Goal: Transaction & Acquisition: Book appointment/travel/reservation

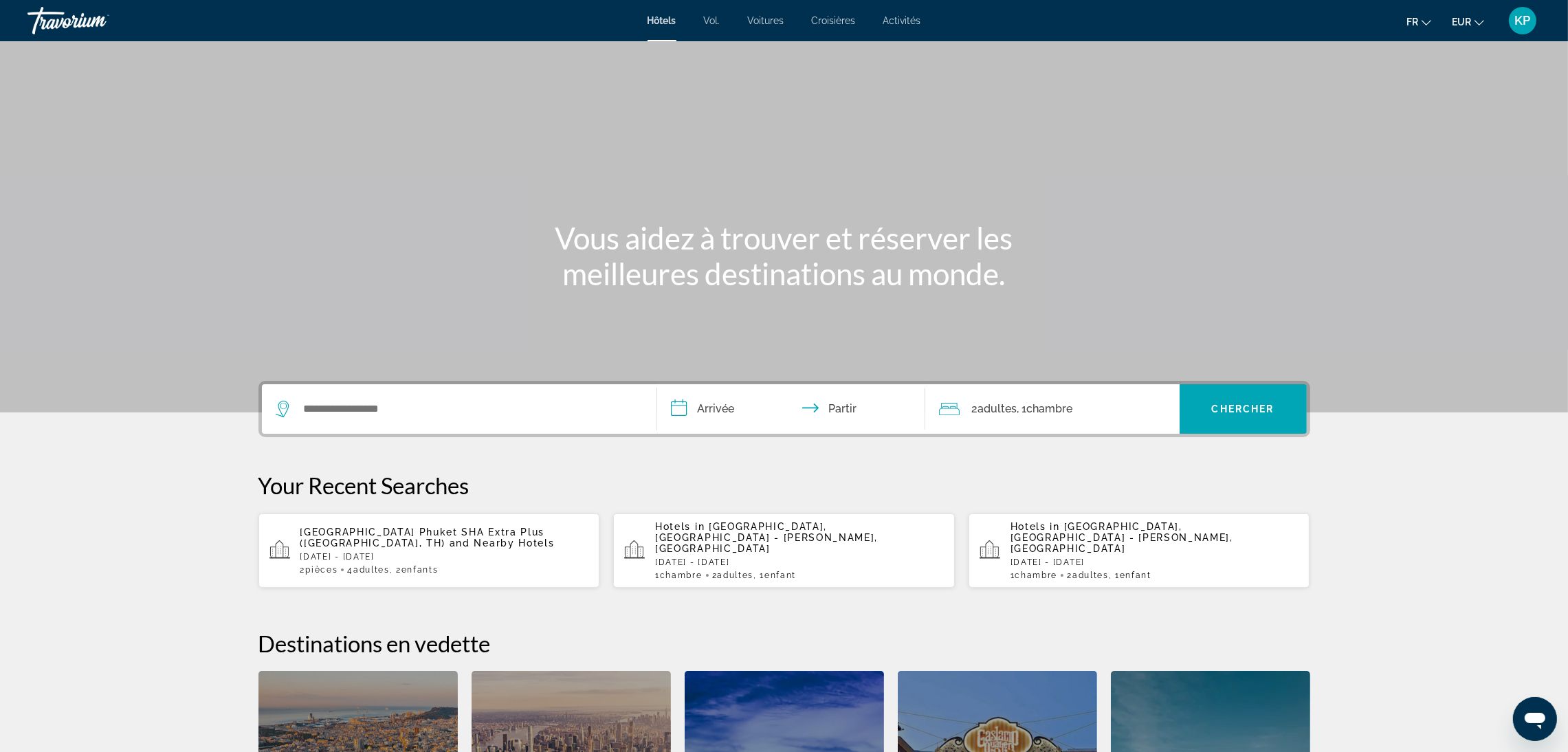
click at [1106, 558] on p "[DATE] - [DATE]" at bounding box center [1155, 563] width 289 height 10
click at [781, 552] on p "[DATE] - [DATE]" at bounding box center [799, 557] width 289 height 10
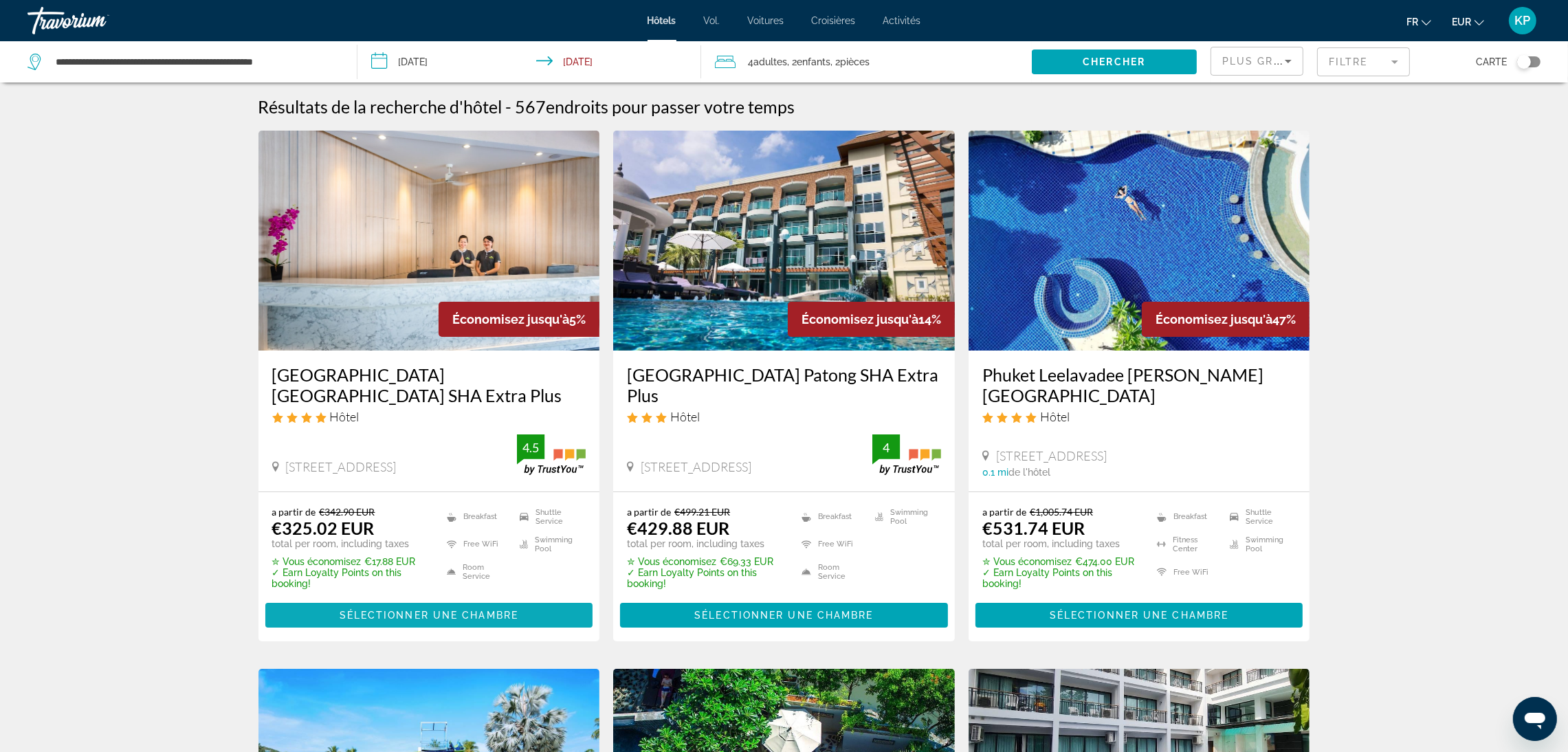
click at [434, 615] on span "Sélectionner une chambre" at bounding box center [428, 615] width 179 height 11
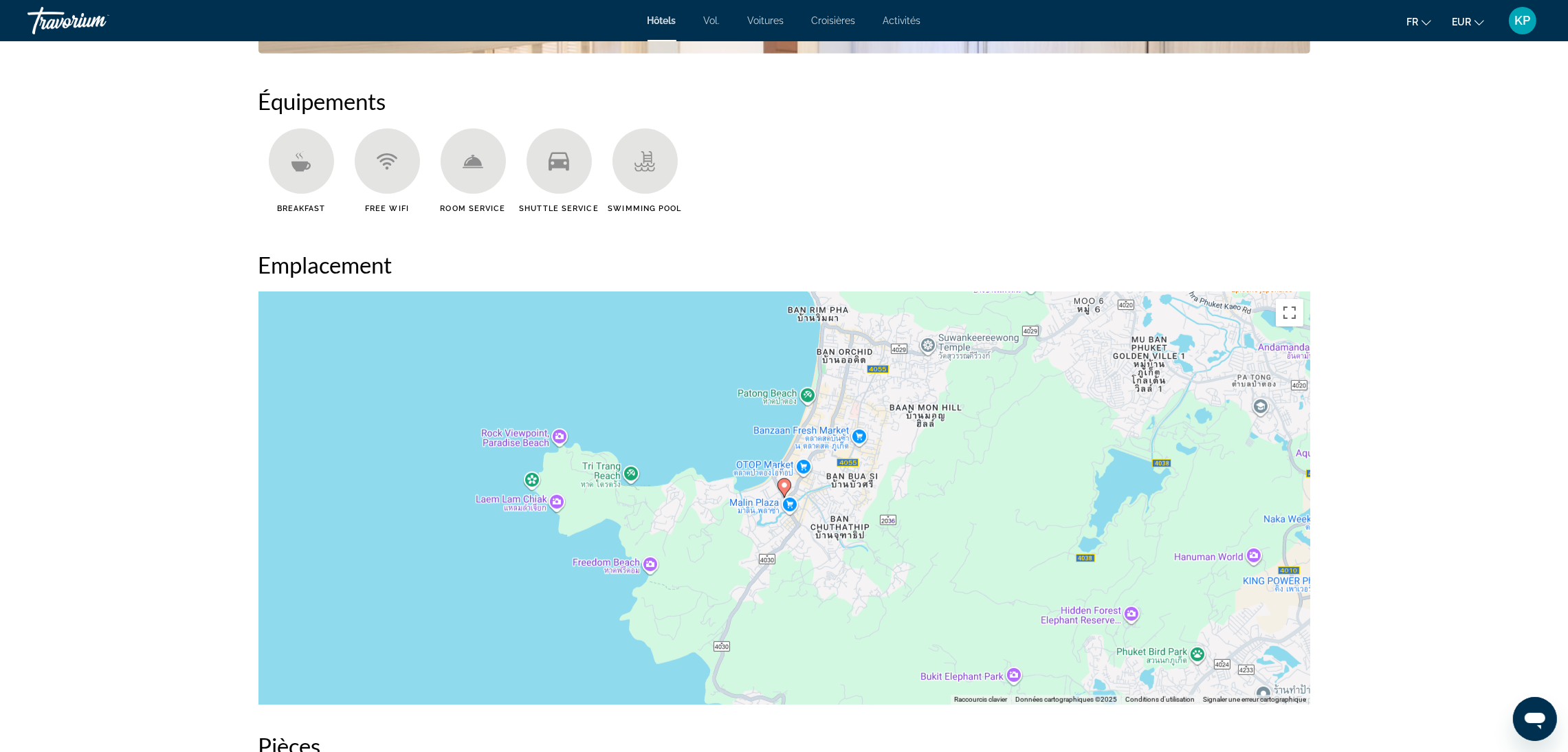
scroll to position [1444, 0]
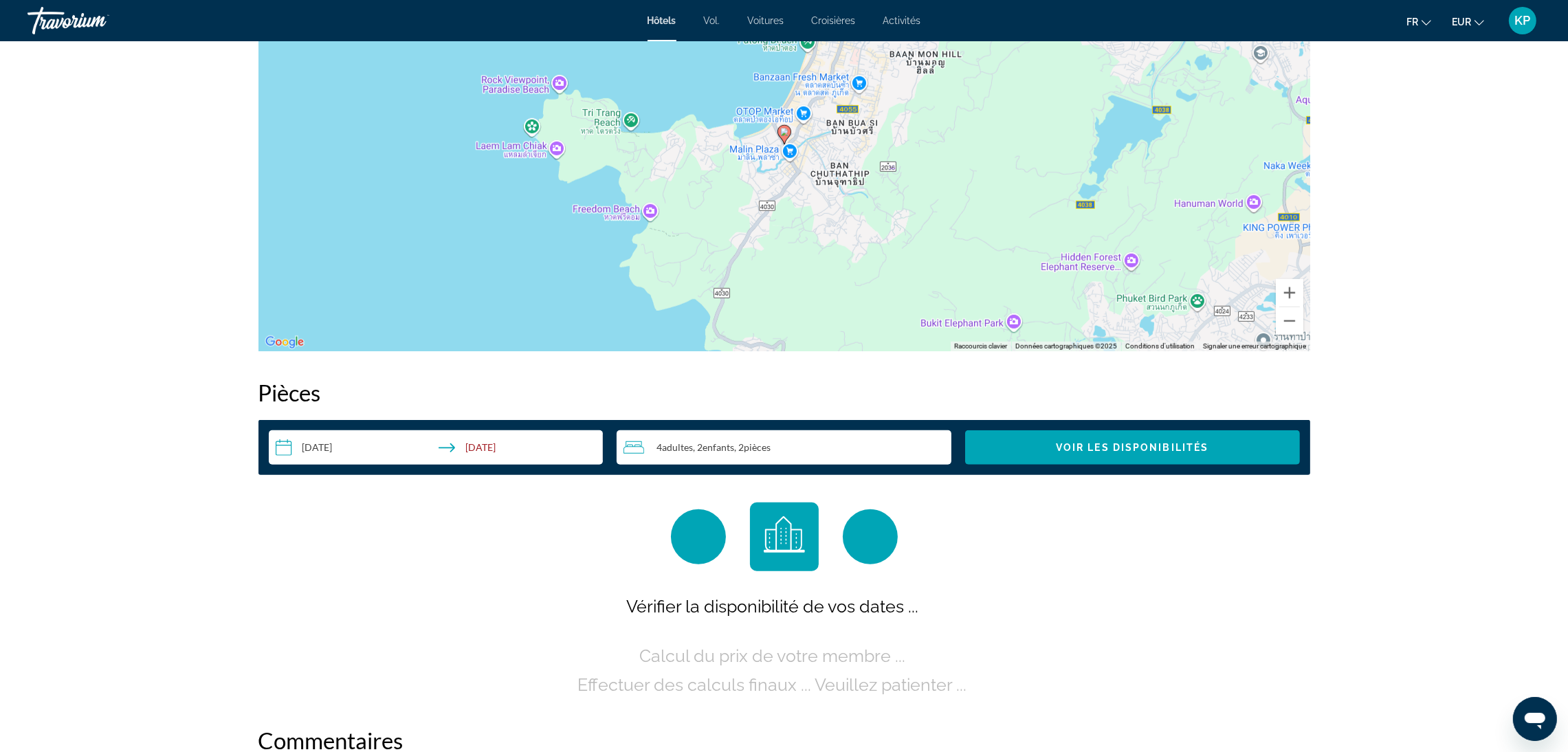
click at [375, 445] on input "**********" at bounding box center [438, 449] width 340 height 38
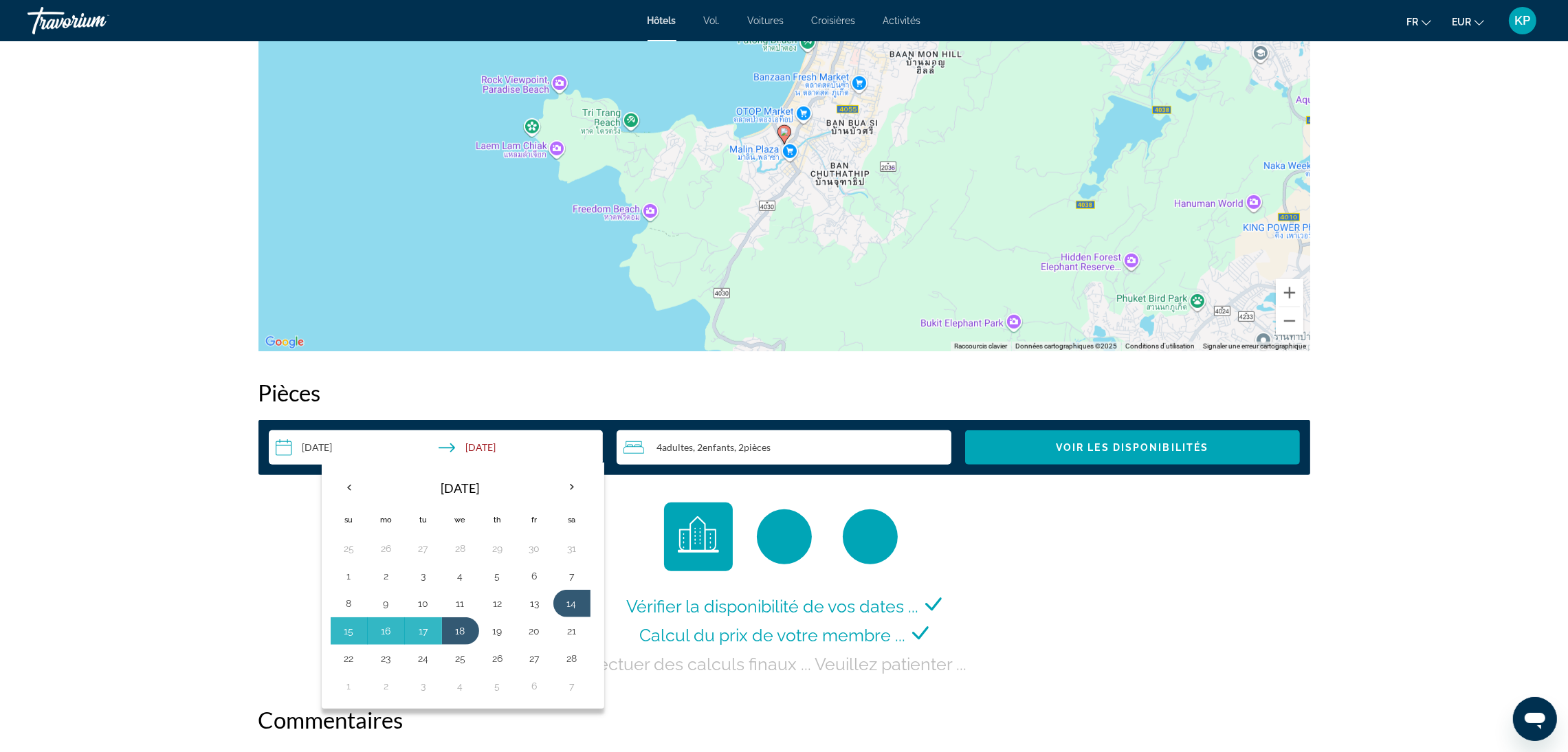
click at [649, 486] on div "**********" at bounding box center [784, 529] width 1052 height 300
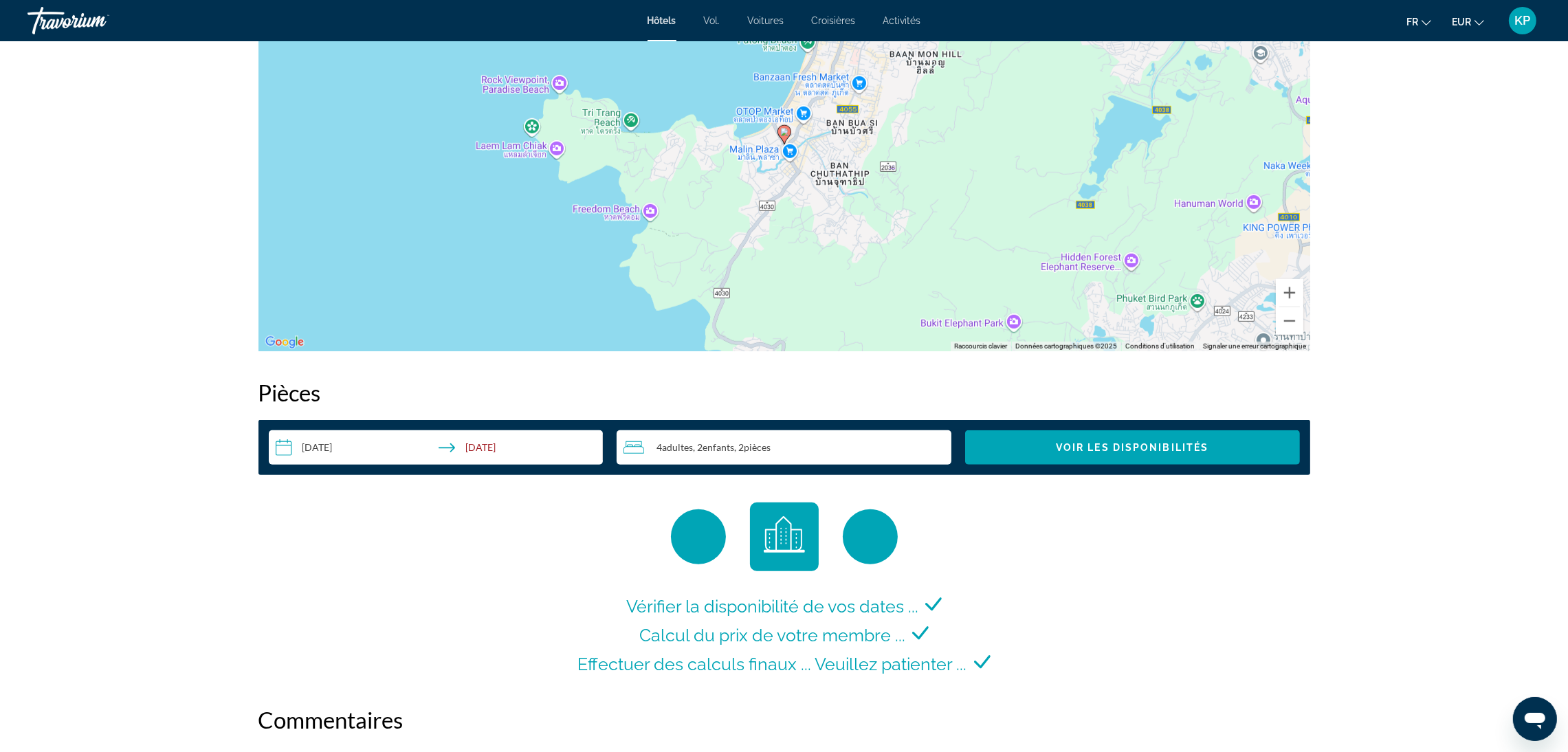
click at [719, 453] on div "4 Adulte Adultes , 2 Enfant Enfants , 2 Chambre pièces" at bounding box center [787, 447] width 328 height 17
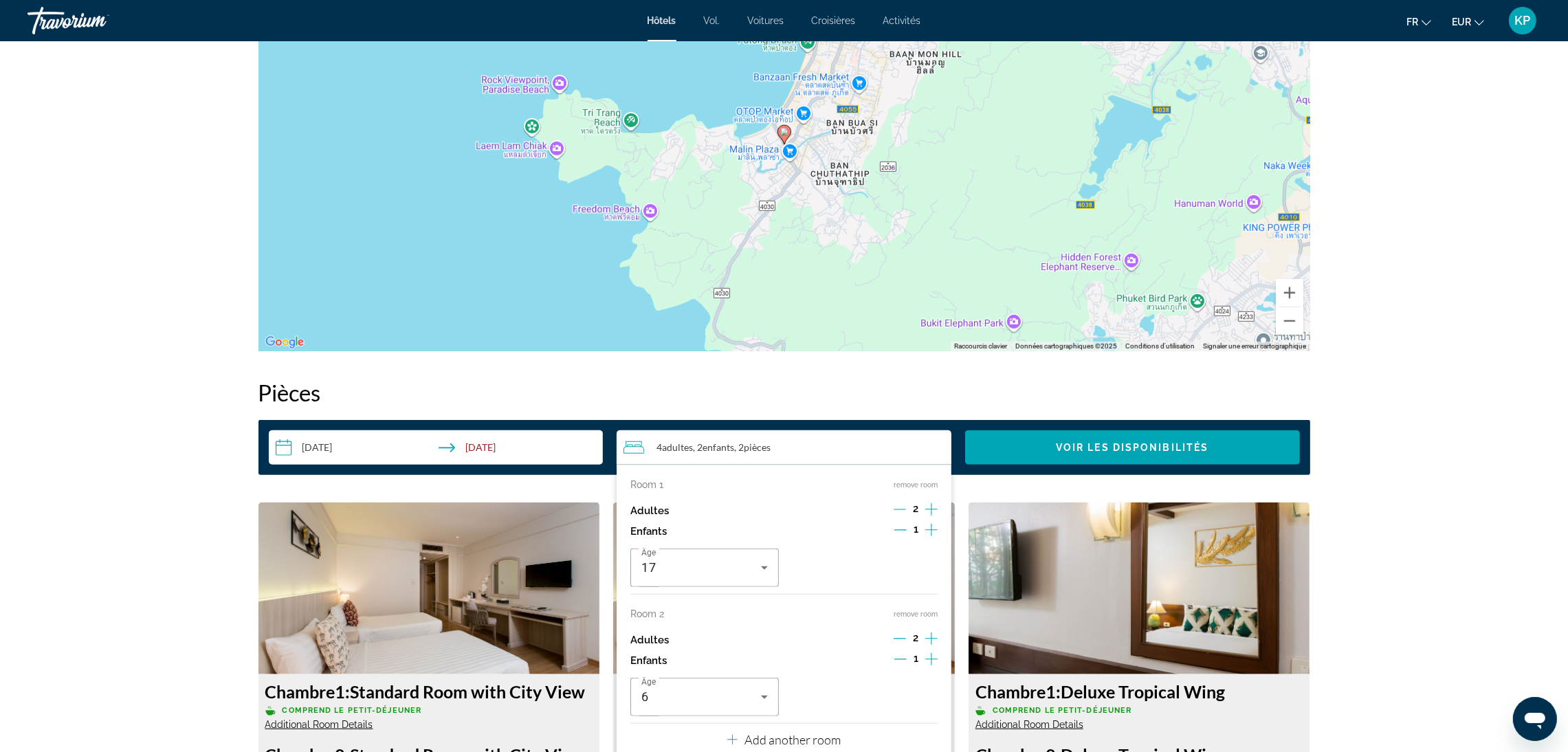
drag, startPoint x: 1524, startPoint y: 545, endPoint x: 1437, endPoint y: 516, distance: 91.7
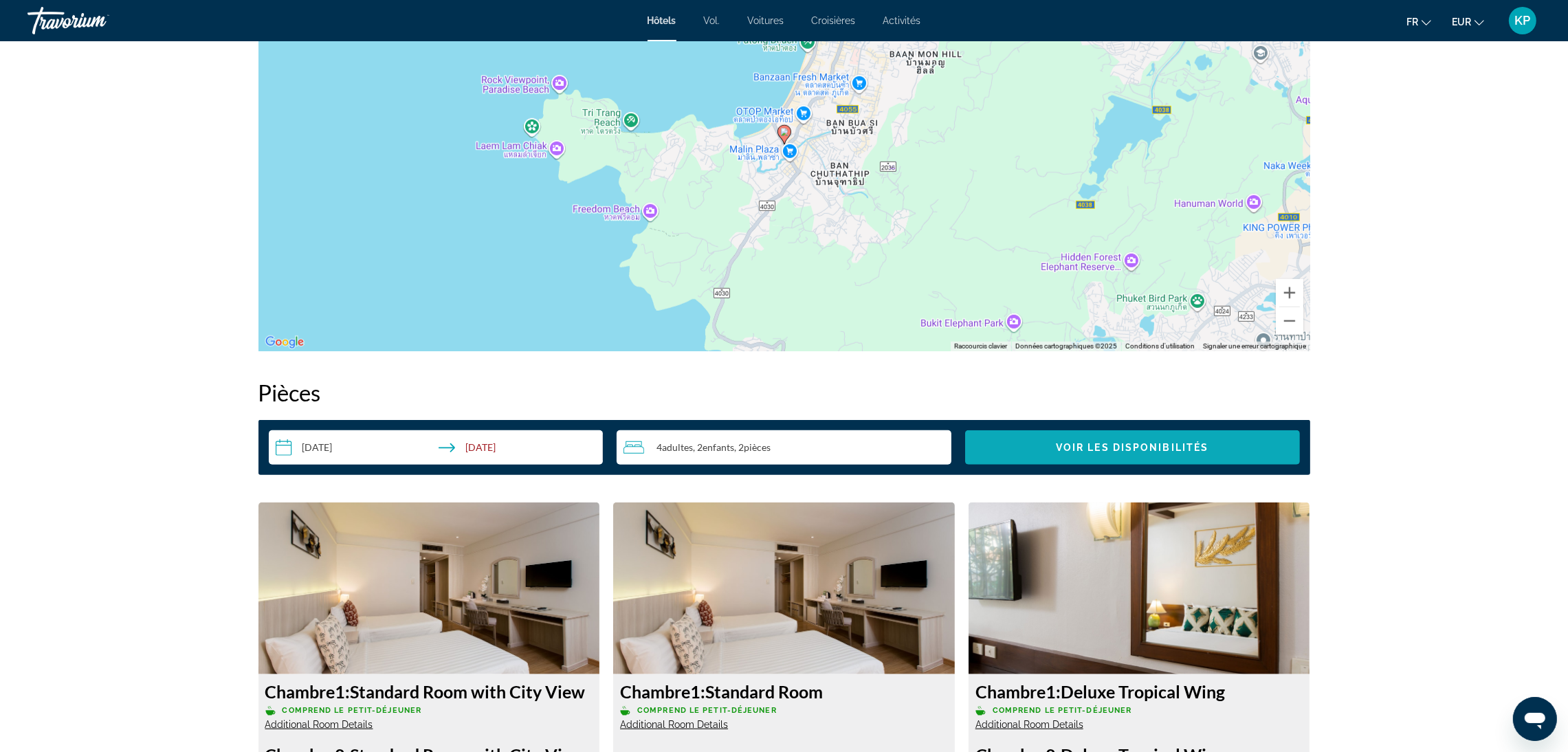
click at [1255, 456] on span "Search widget" at bounding box center [1132, 447] width 335 height 33
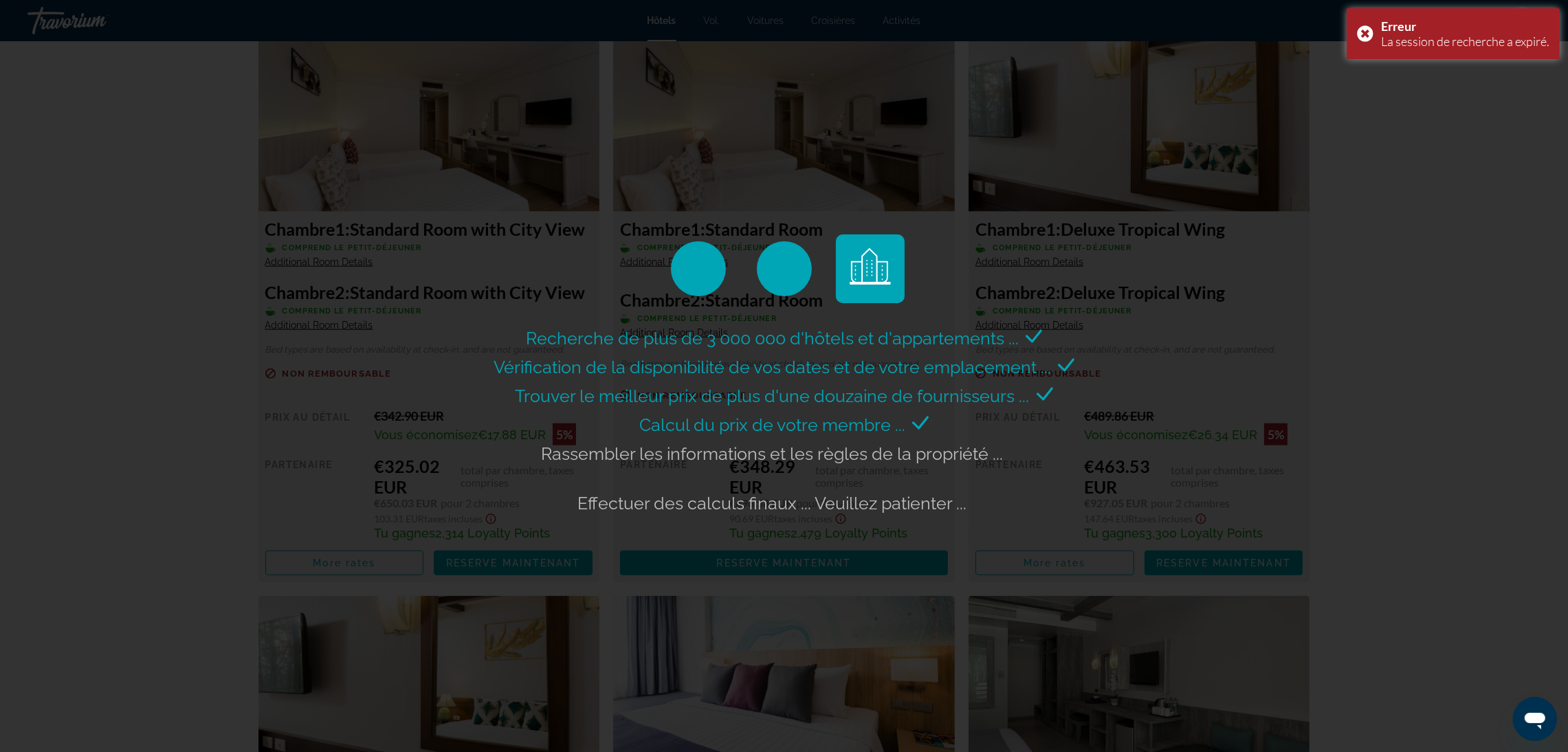
scroll to position [1855, 0]
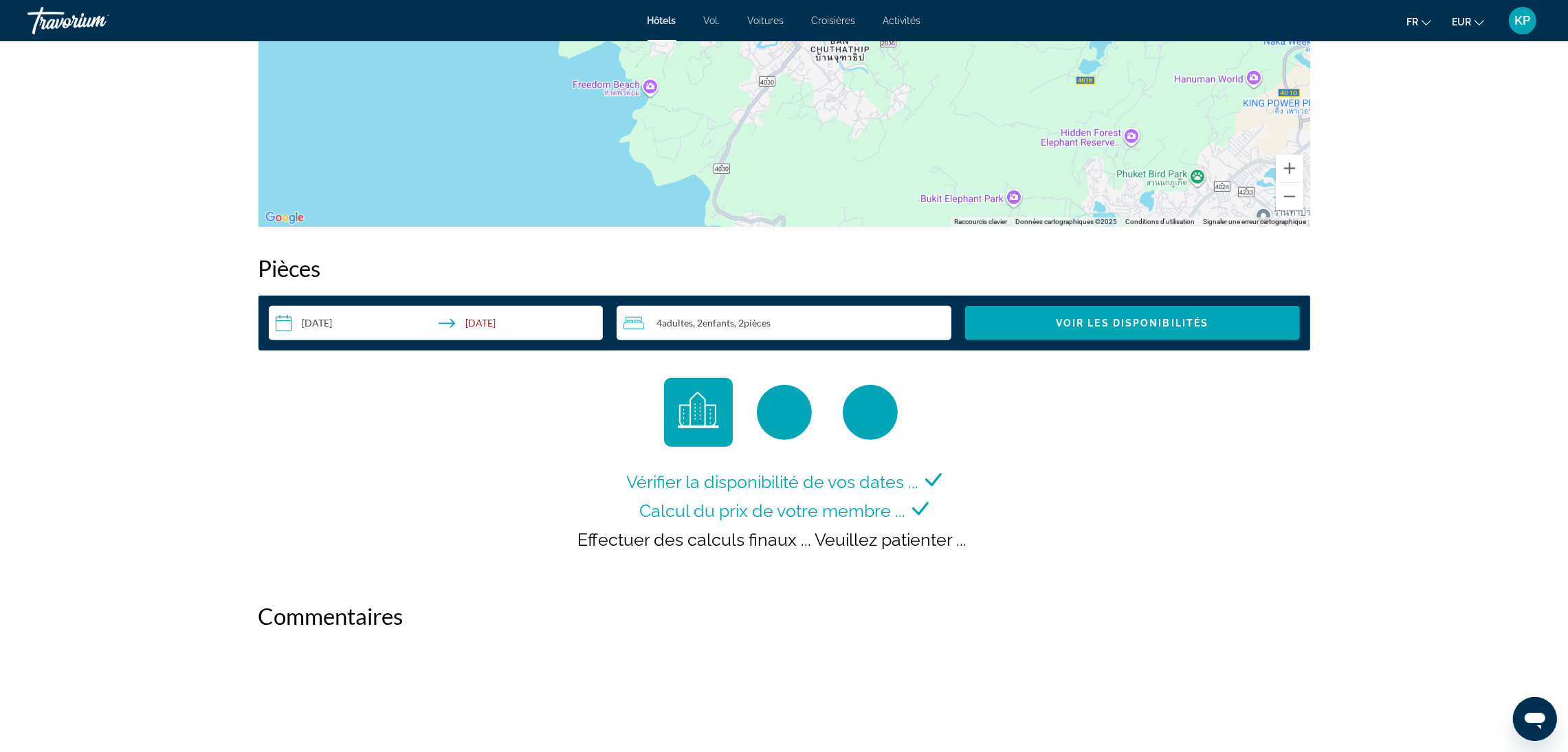
scroll to position [1533, 0]
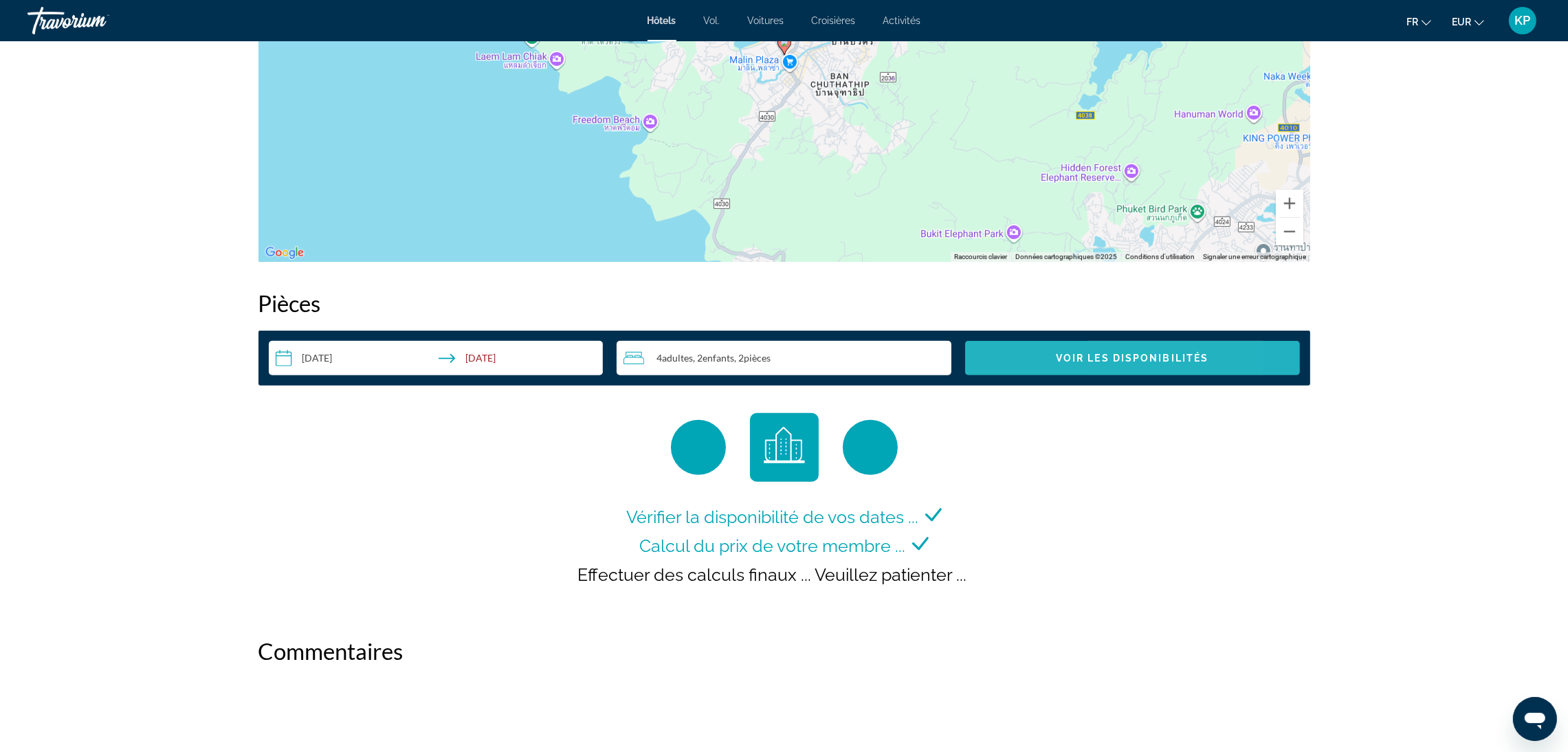
click at [1019, 360] on span "Search widget" at bounding box center [1132, 357] width 335 height 33
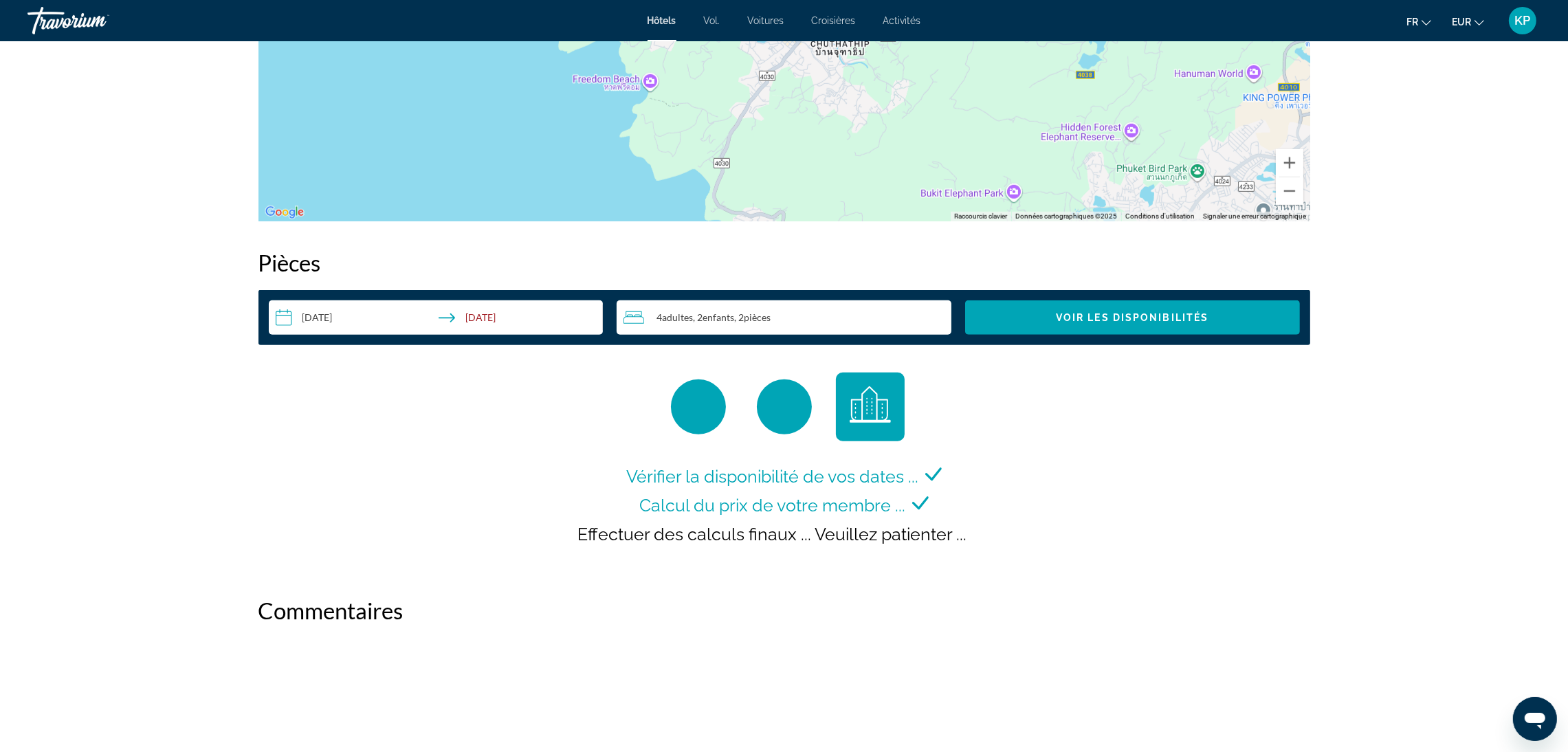
scroll to position [1533, 0]
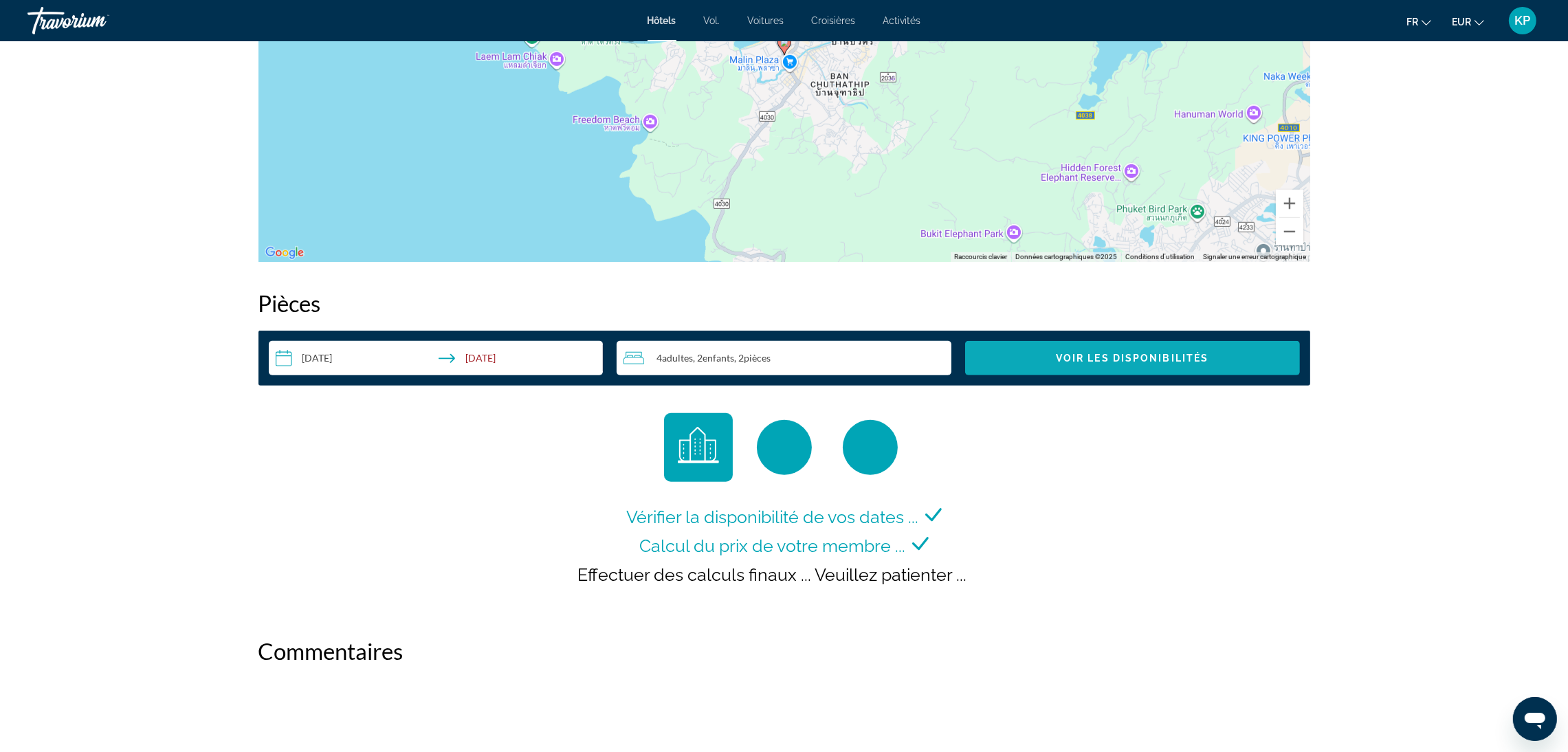
click at [1172, 352] on span "Voir les disponibilités" at bounding box center [1132, 357] width 153 height 11
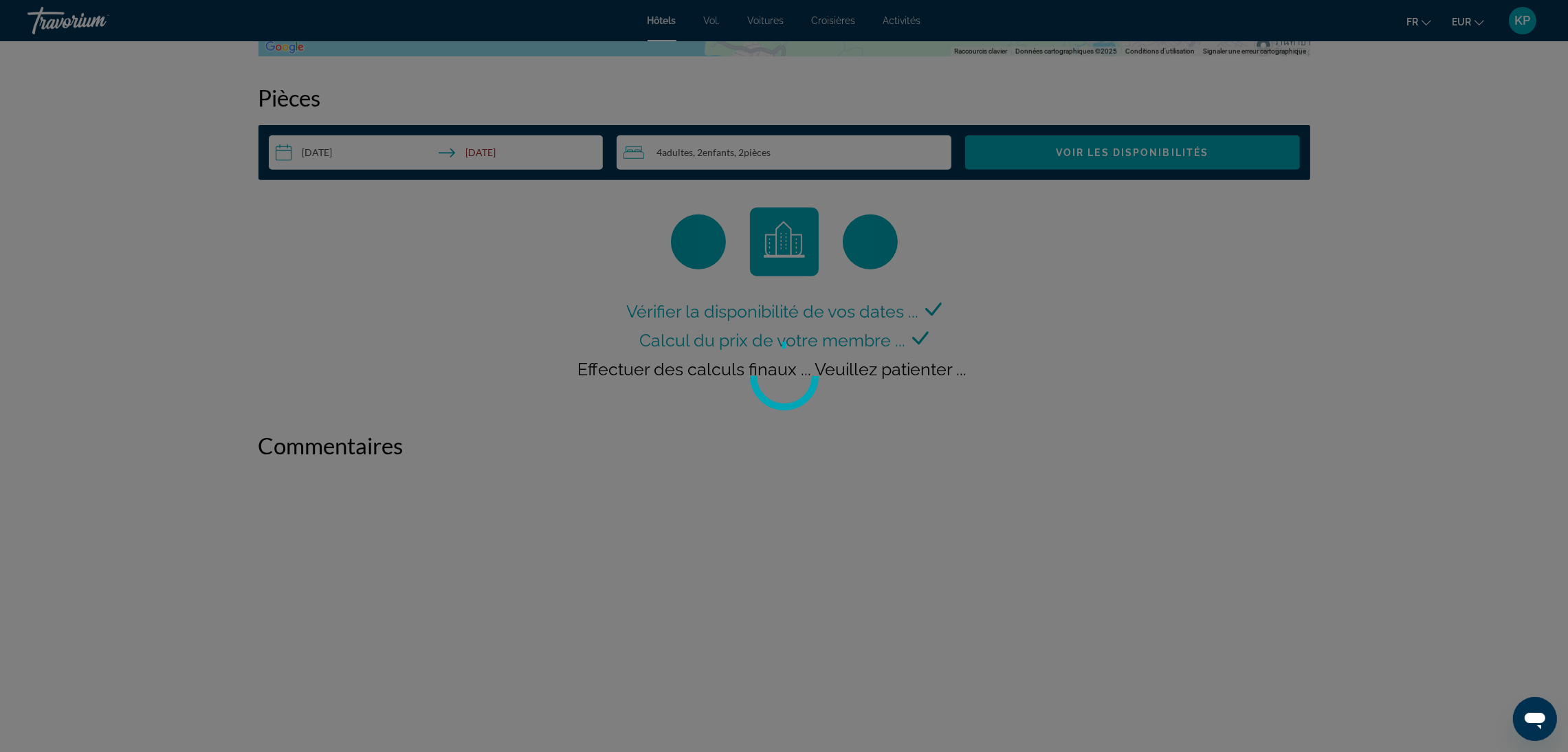
scroll to position [1739, 0]
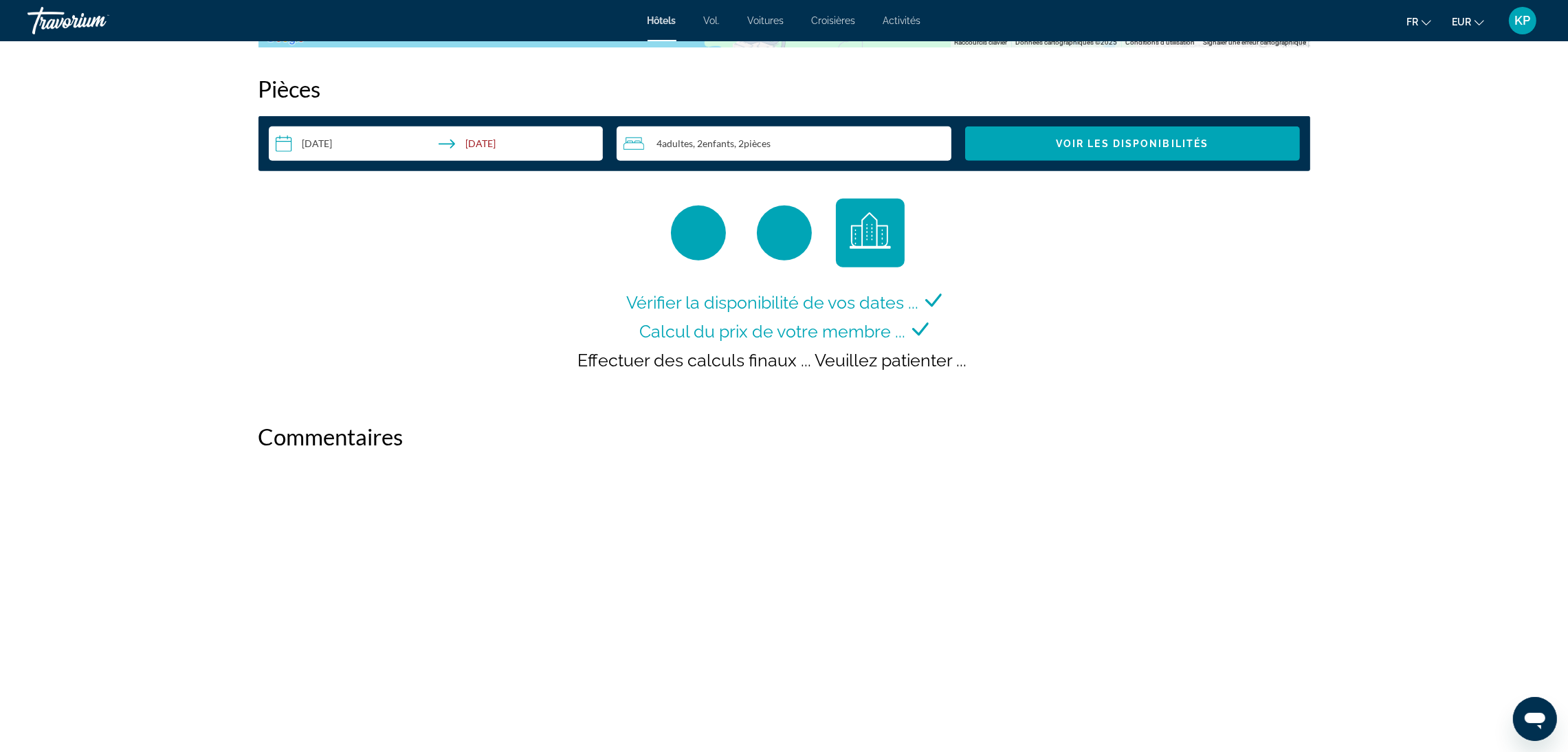
scroll to position [1753, 0]
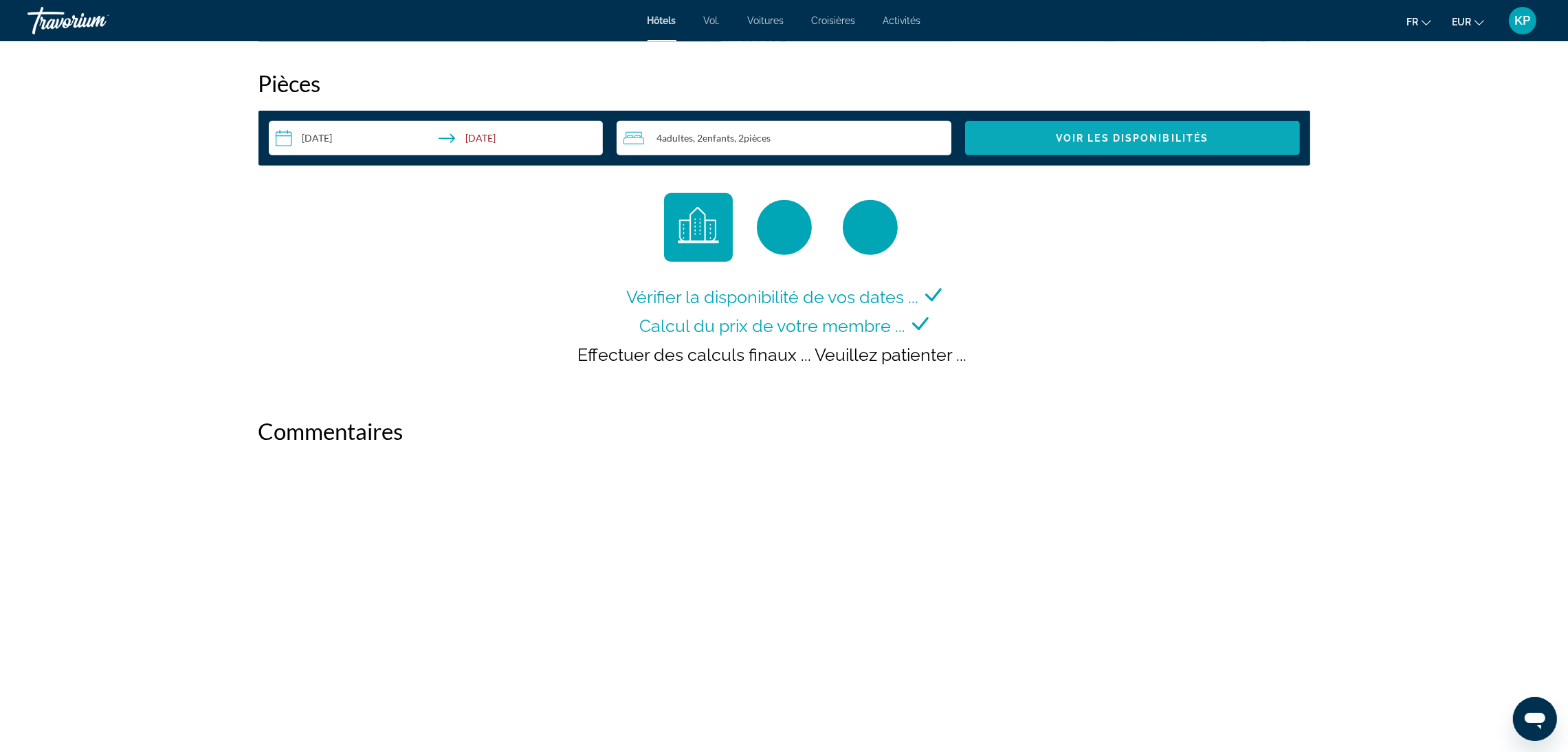
click at [1078, 148] on span "Search widget" at bounding box center [1132, 137] width 335 height 33
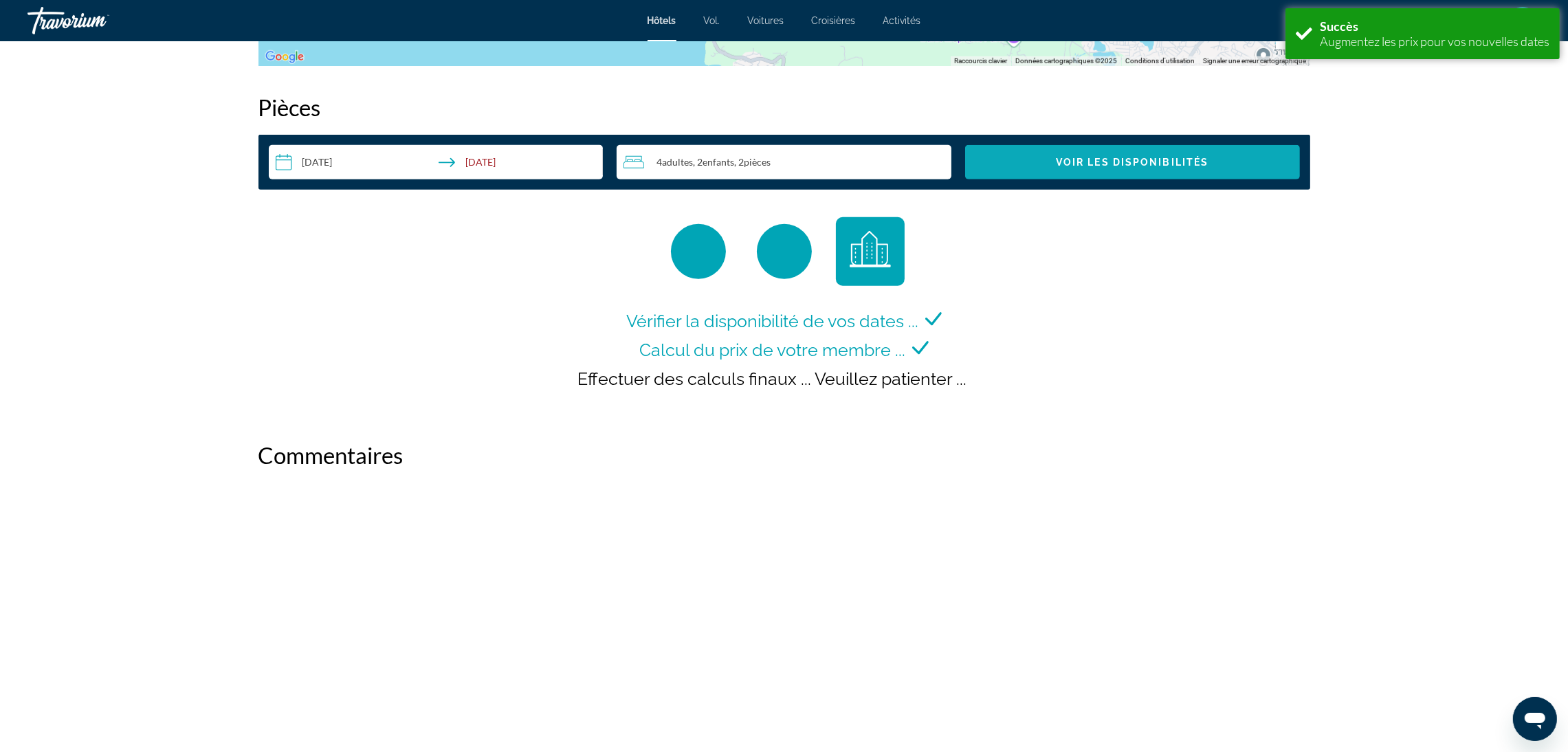
scroll to position [1739, 0]
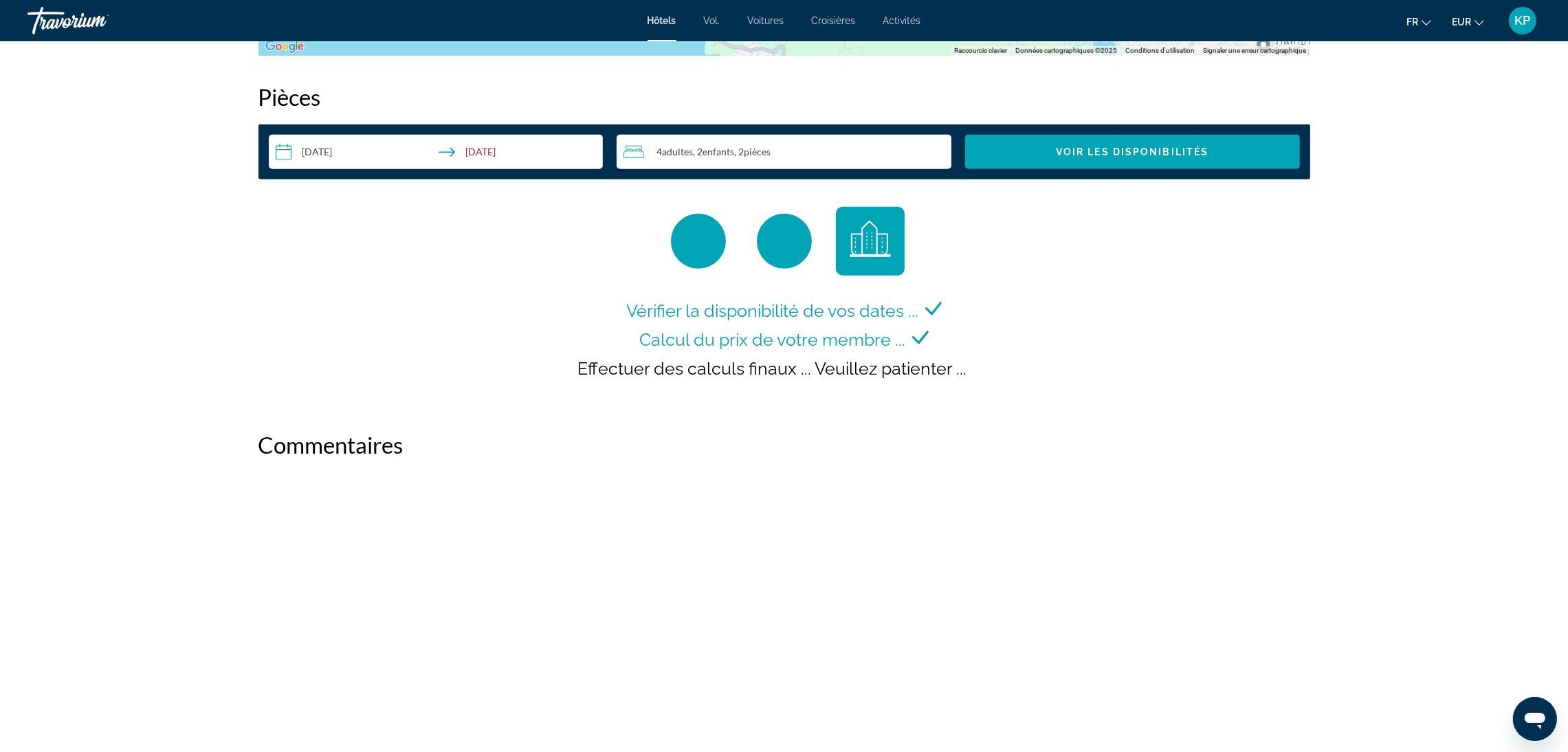
click at [534, 155] on input "**********" at bounding box center [438, 154] width 340 height 38
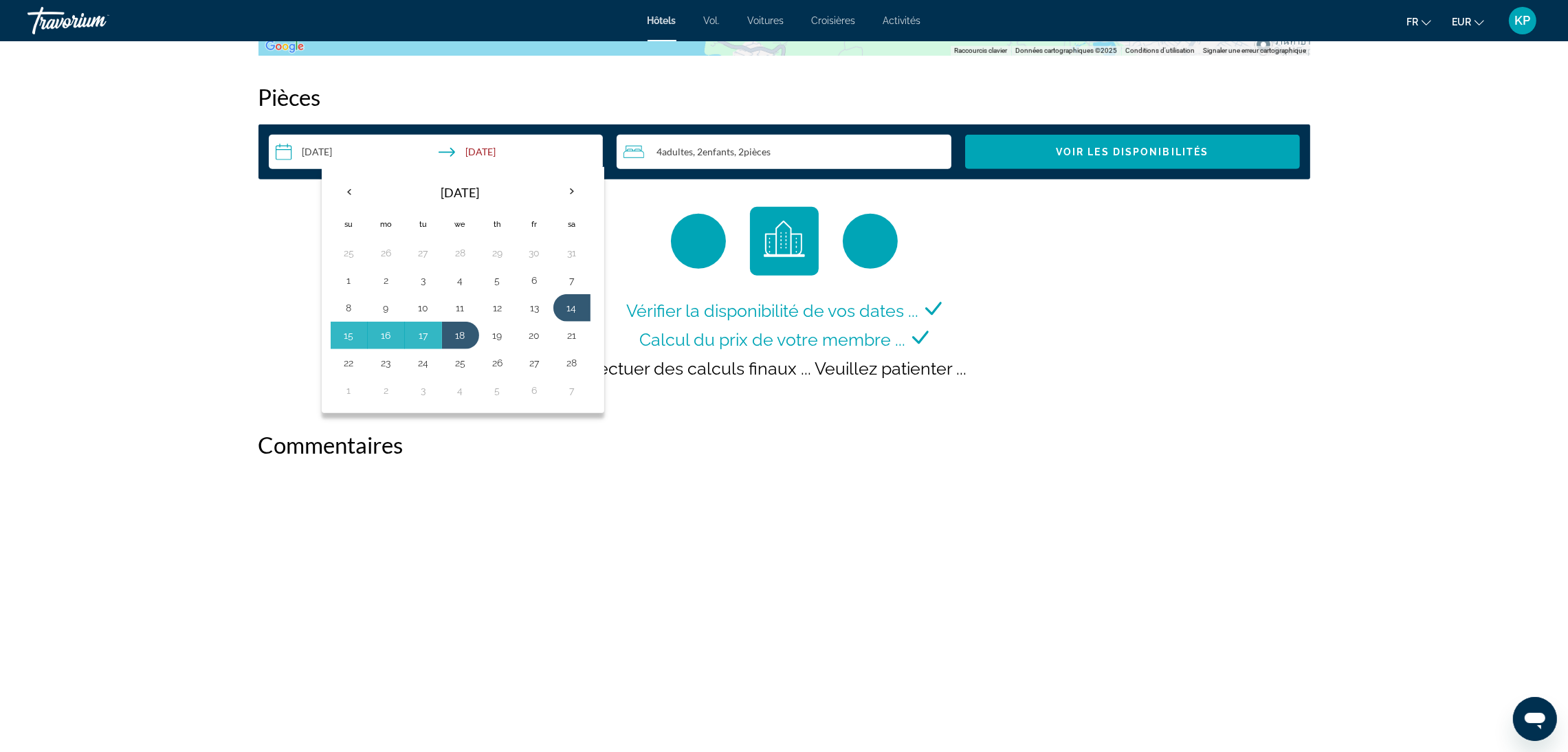
drag, startPoint x: 1208, startPoint y: 239, endPoint x: 1205, endPoint y: 230, distance: 9.5
click at [1208, 237] on div "Vérifier la disponibilité de vos dates ... Calcul du prix de votre membre ... E…" at bounding box center [784, 305] width 1052 height 196
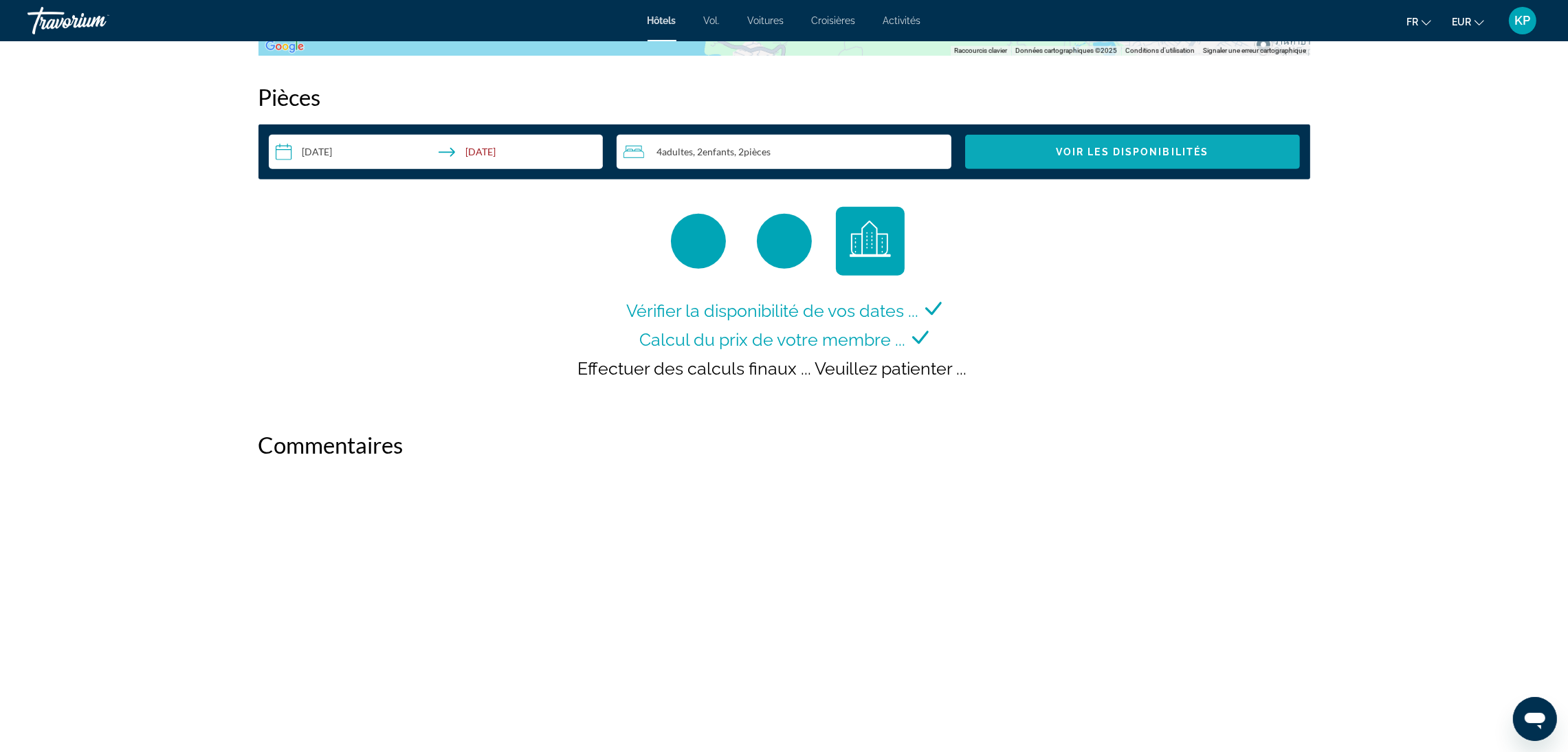
click at [1163, 153] on span "Voir les disponibilités" at bounding box center [1132, 151] width 153 height 11
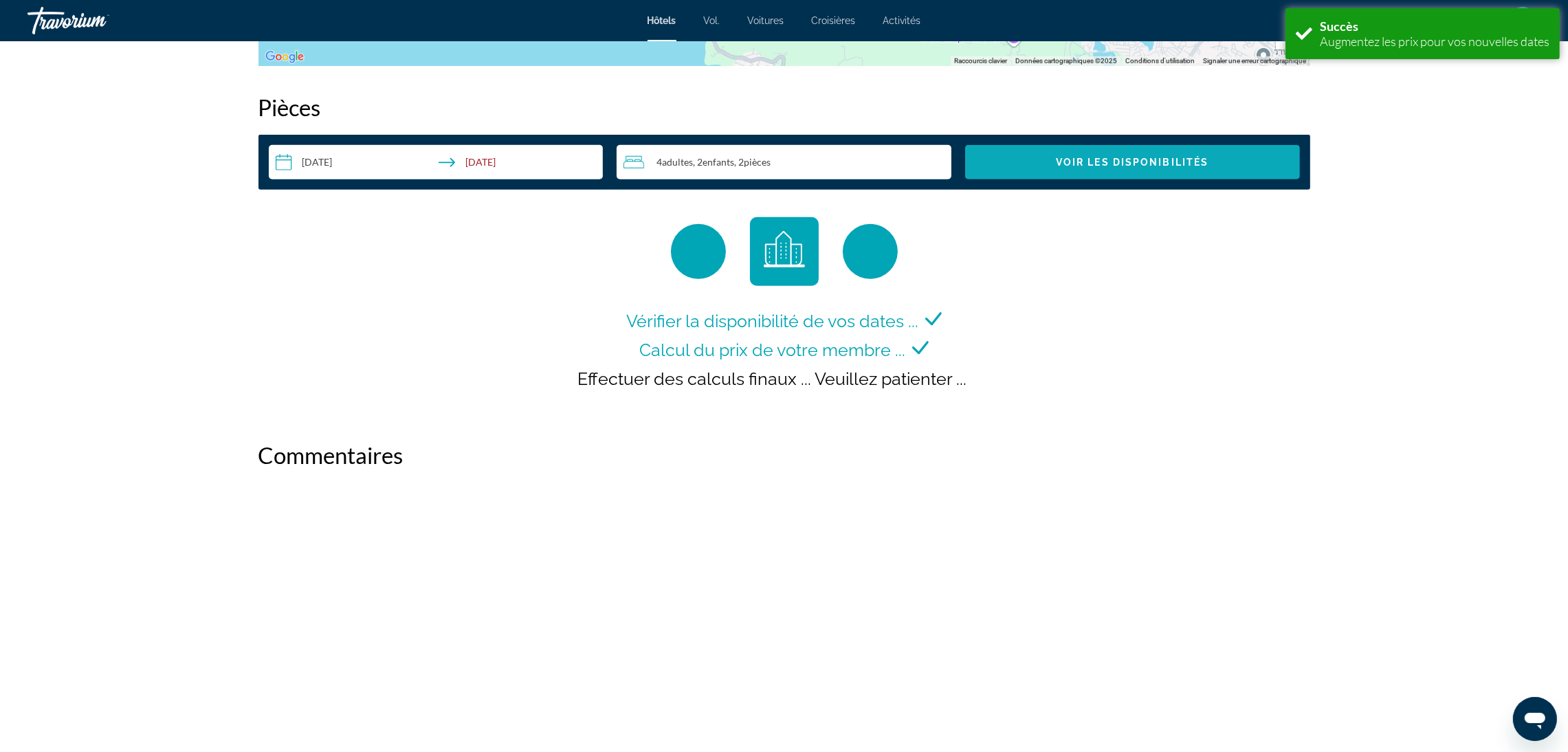
scroll to position [1739, 0]
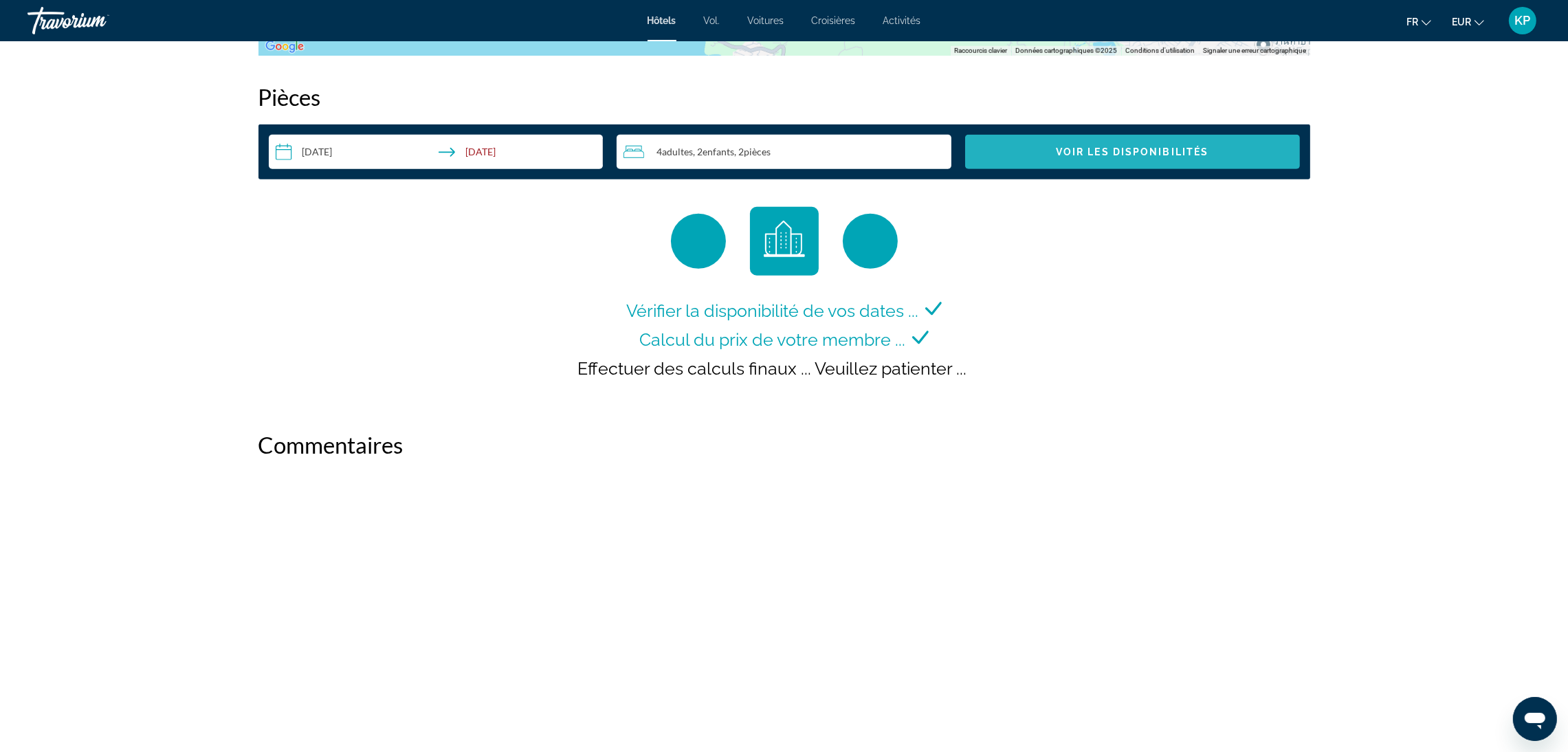
click at [1163, 153] on span "Voir les disponibilités" at bounding box center [1132, 151] width 153 height 11
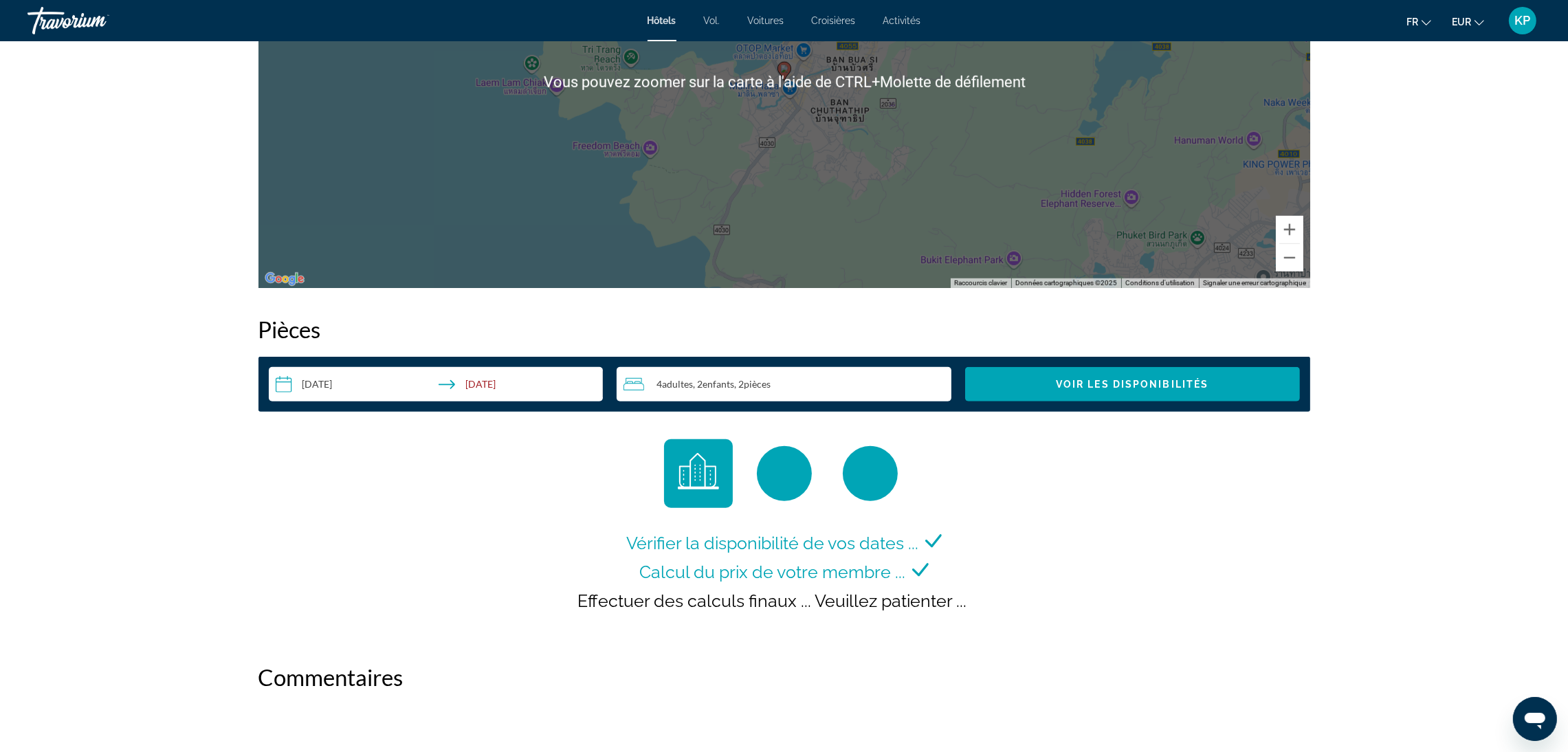
scroll to position [1340, 0]
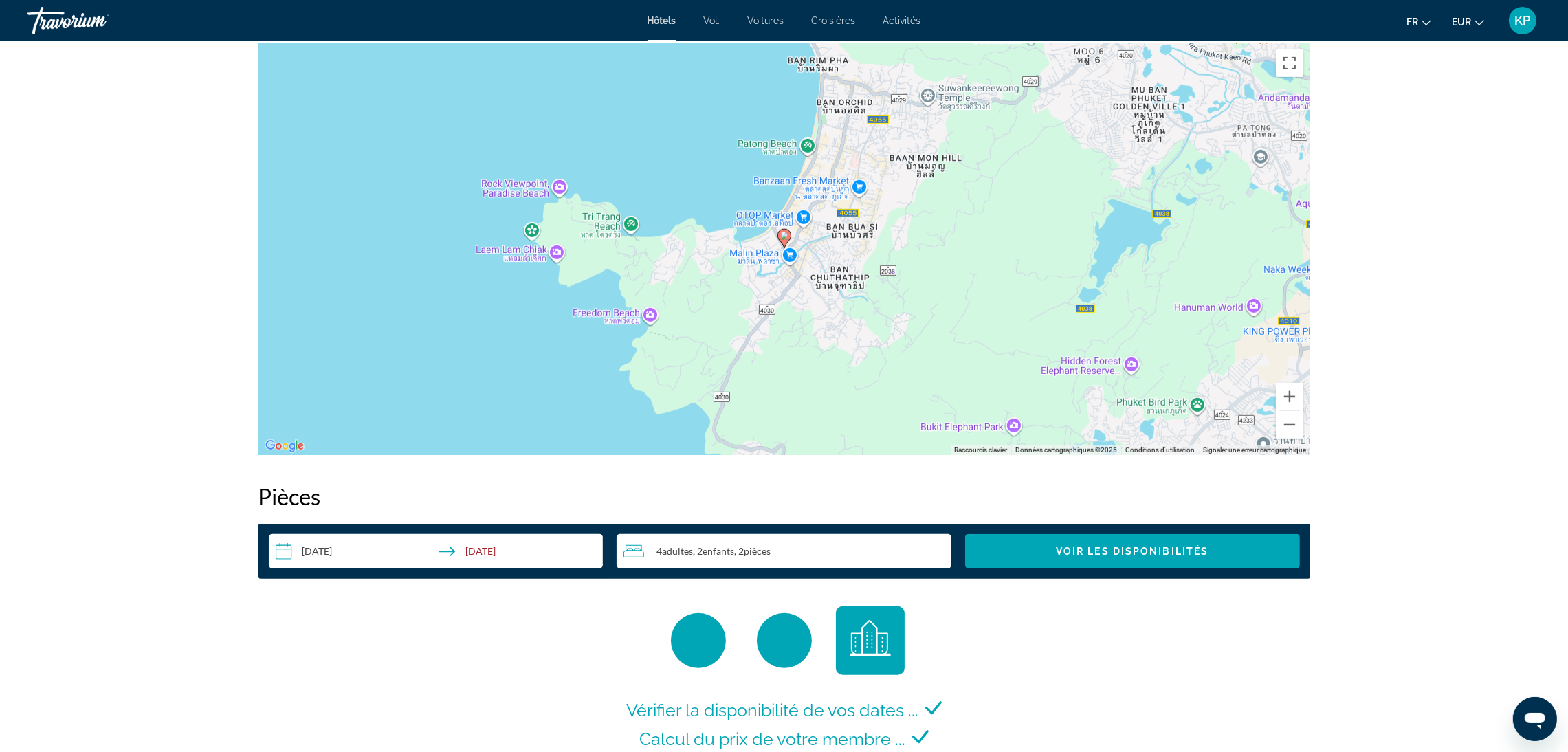
click at [1513, 31] on div "KP" at bounding box center [1523, 21] width 28 height 28
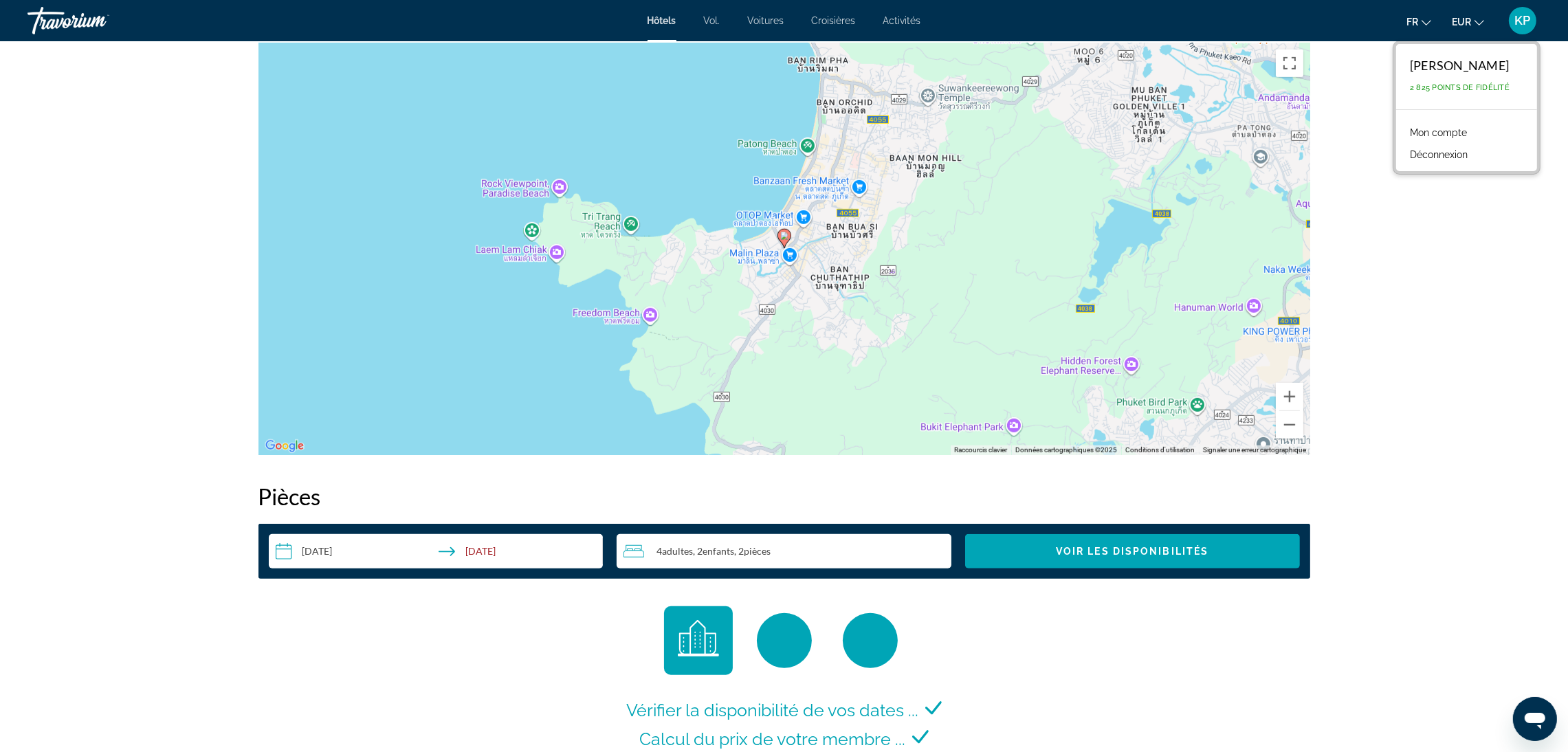
click at [1444, 134] on font "Mon compte" at bounding box center [1439, 132] width 57 height 11
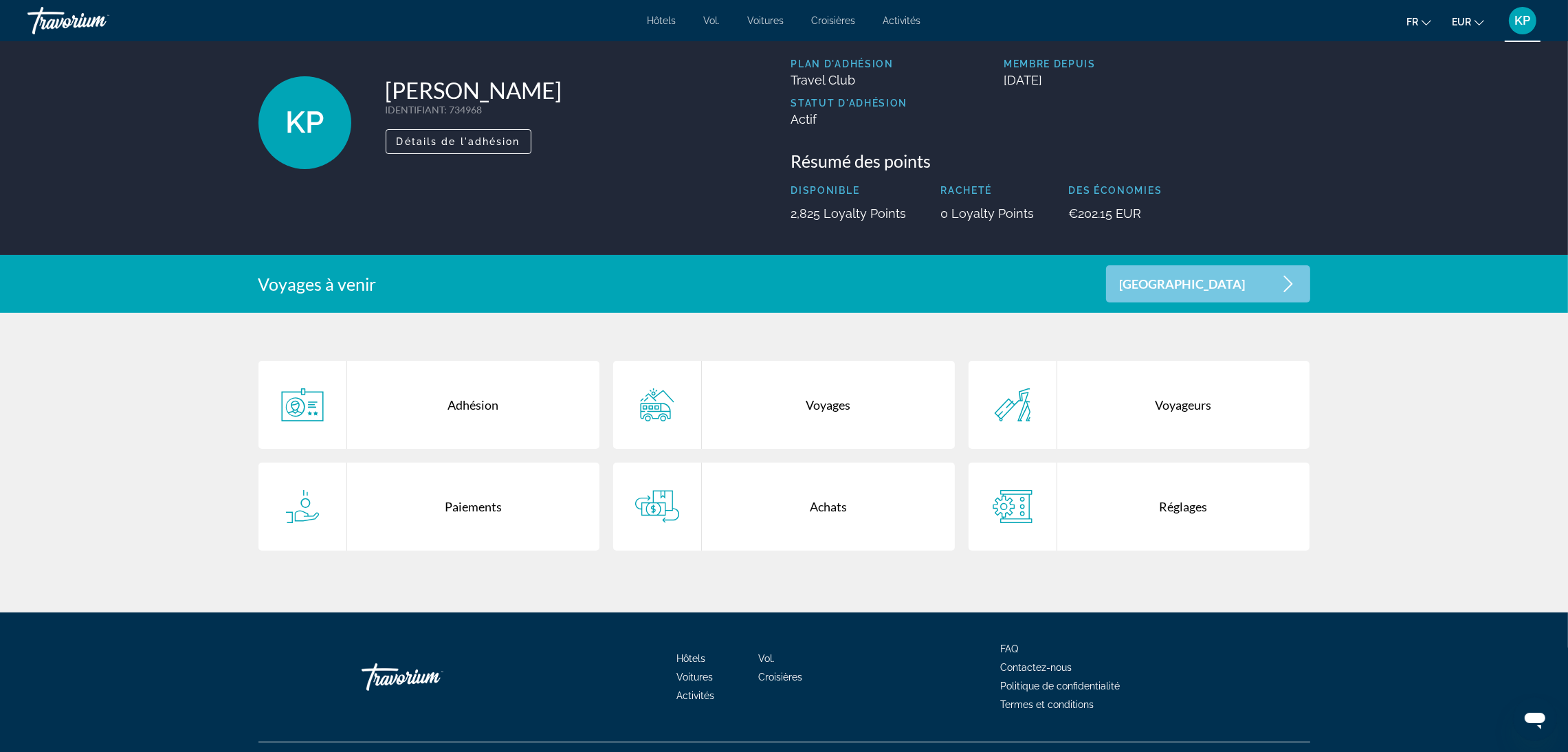
scroll to position [80, 0]
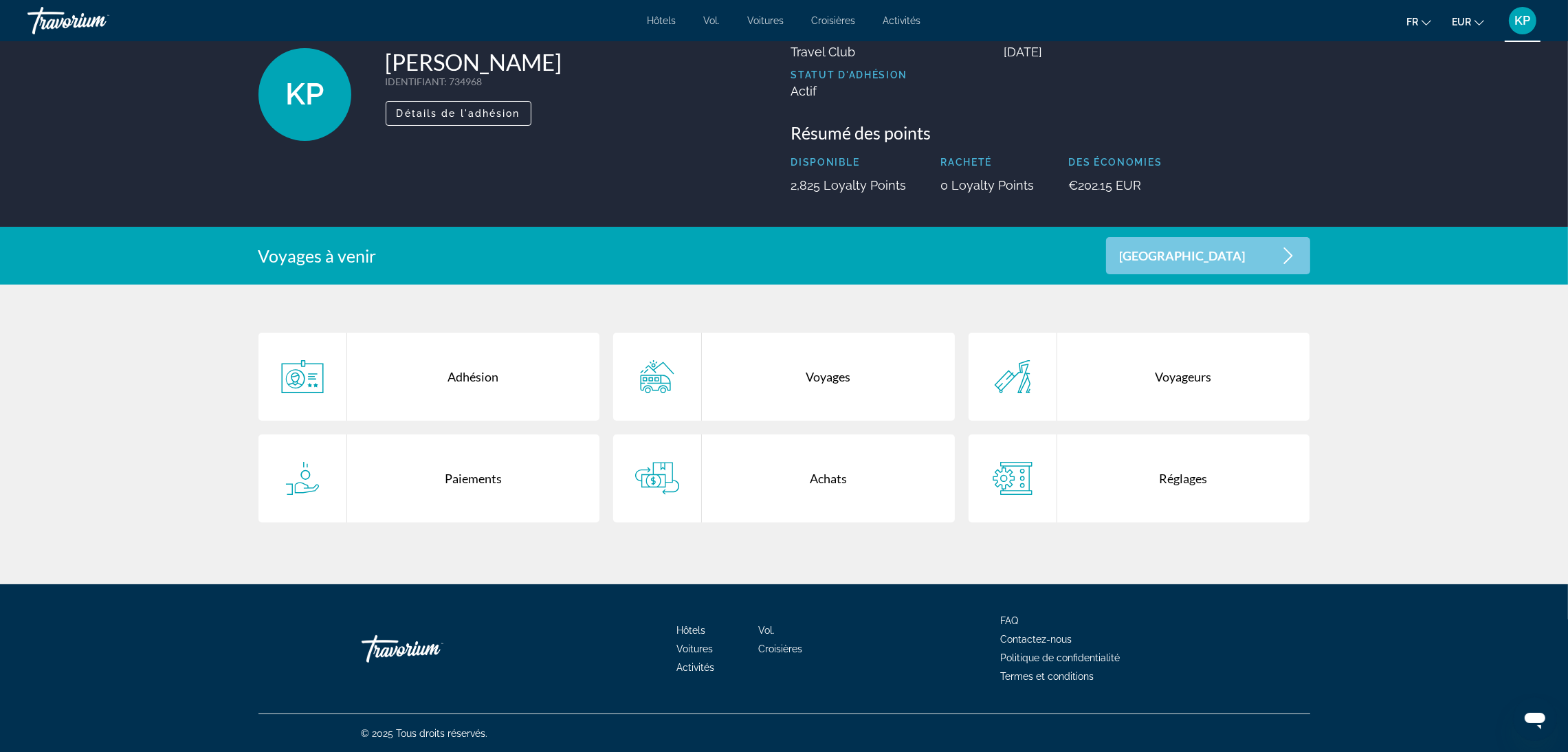
click at [1231, 470] on div "Réglages" at bounding box center [1183, 478] width 253 height 88
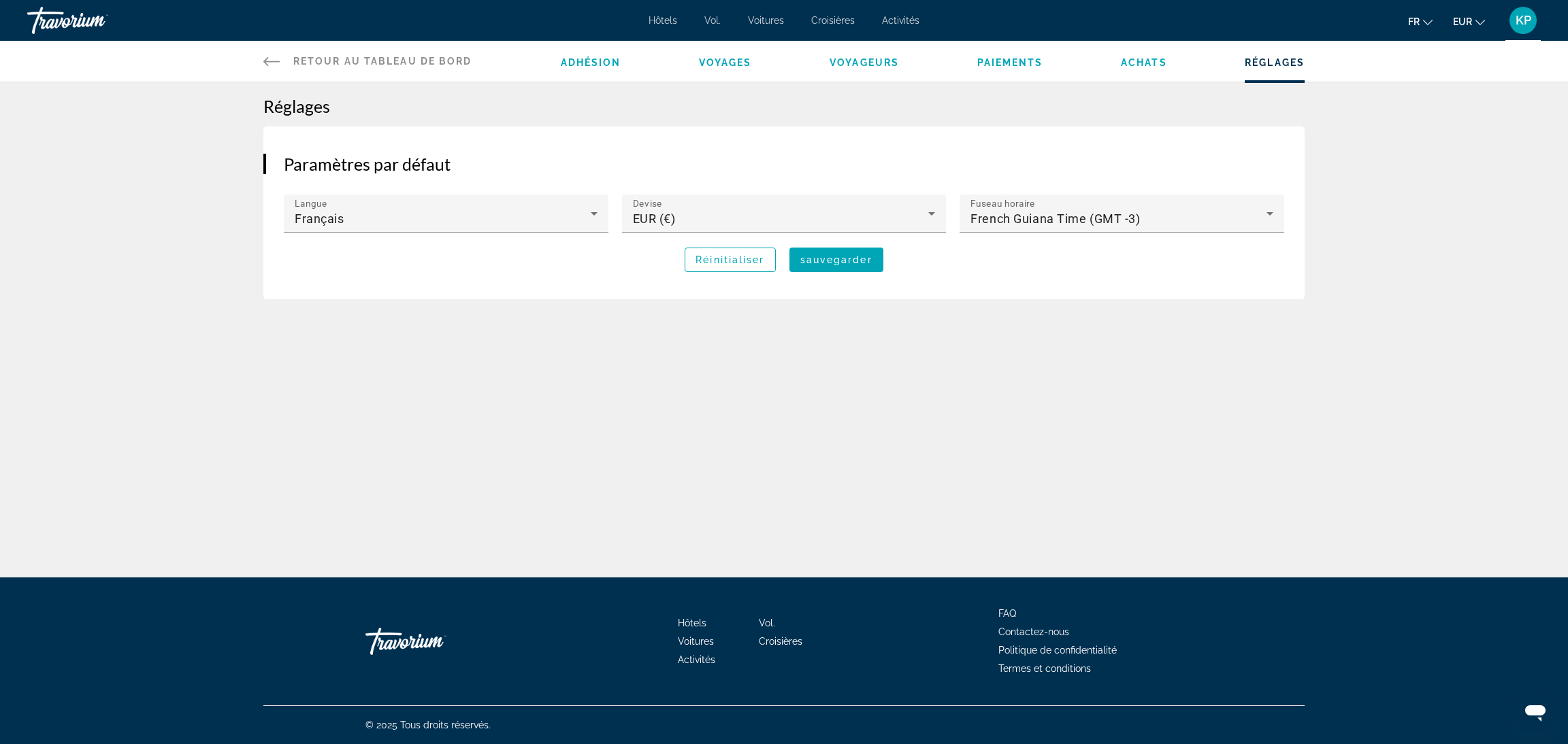
click at [1134, 63] on span "Achats" at bounding box center [1143, 62] width 46 height 11
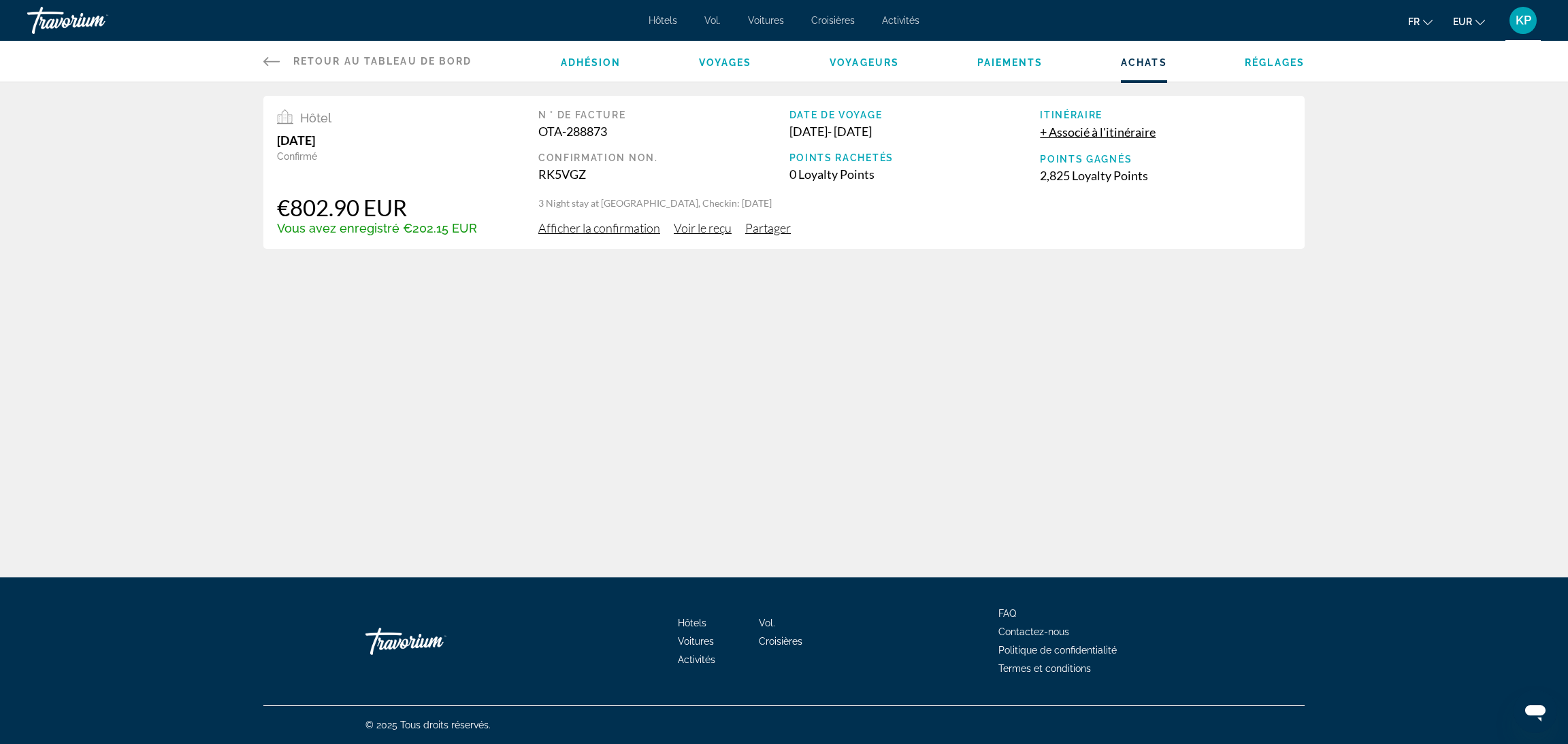
click at [1010, 62] on span "Paiements" at bounding box center [1010, 62] width 66 height 11
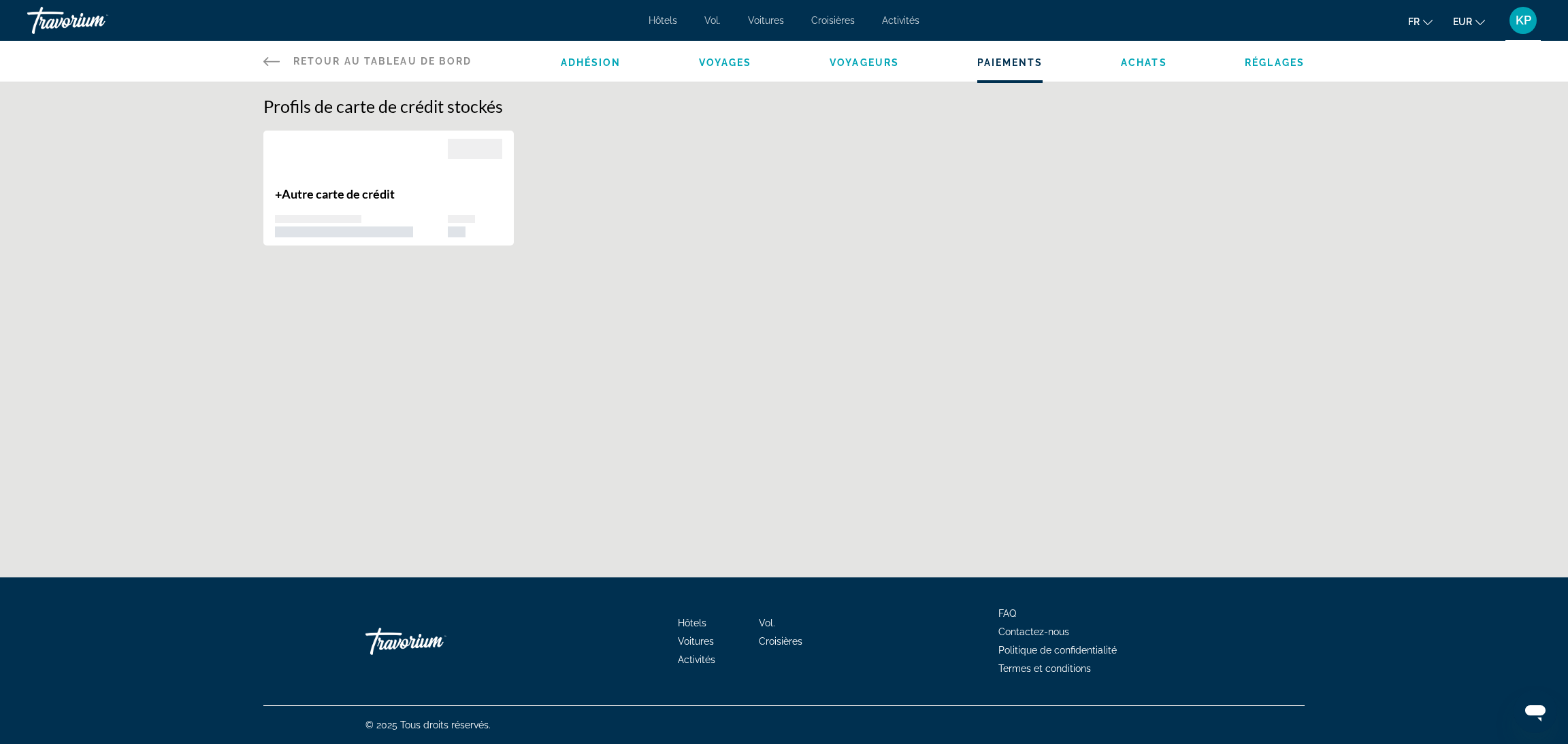
click at [859, 62] on span "Voyageurs" at bounding box center [864, 62] width 69 height 11
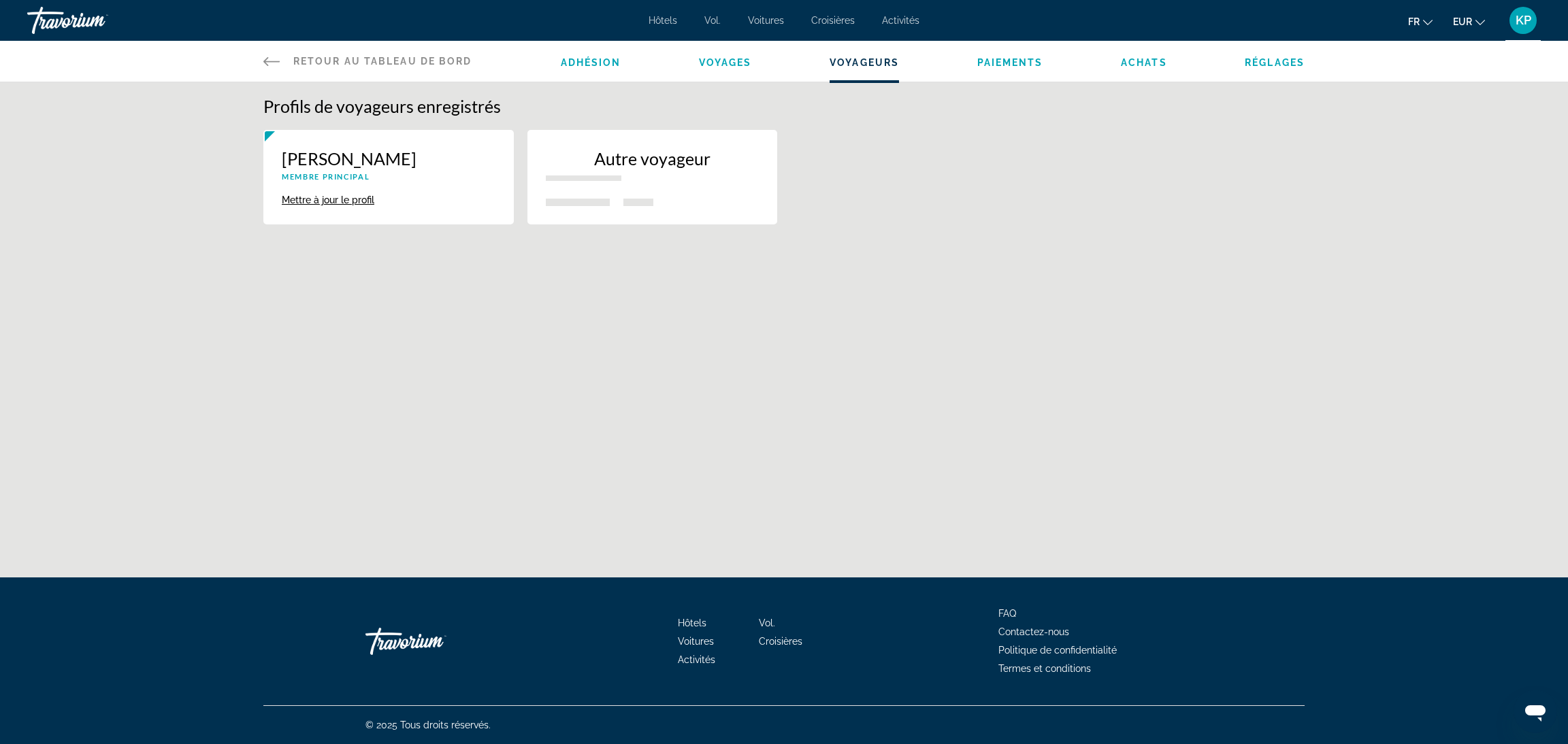
click at [737, 65] on span "Voyages" at bounding box center [725, 62] width 53 height 11
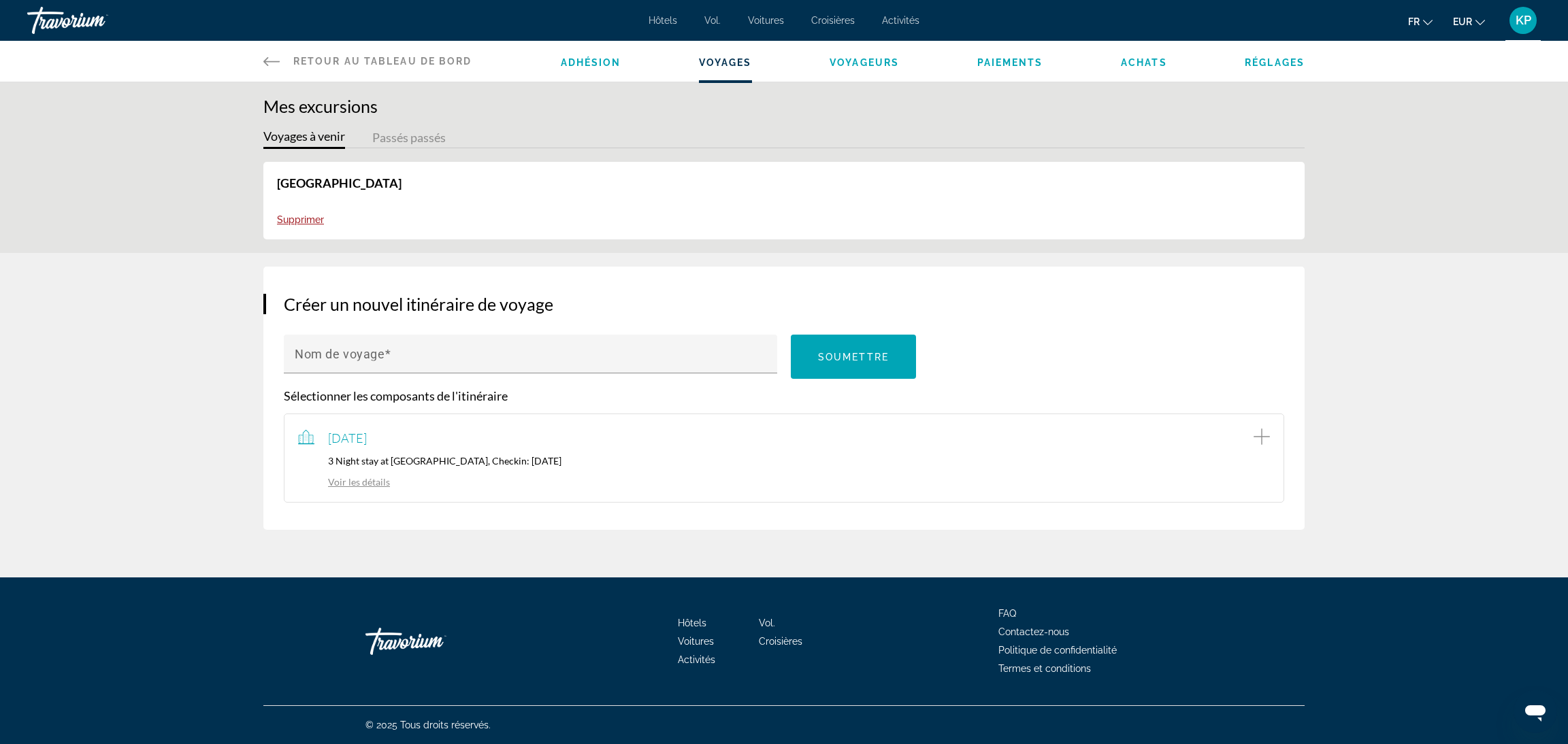
click at [573, 61] on span "Adhésion" at bounding box center [591, 62] width 61 height 11
